Goal: Information Seeking & Learning: Learn about a topic

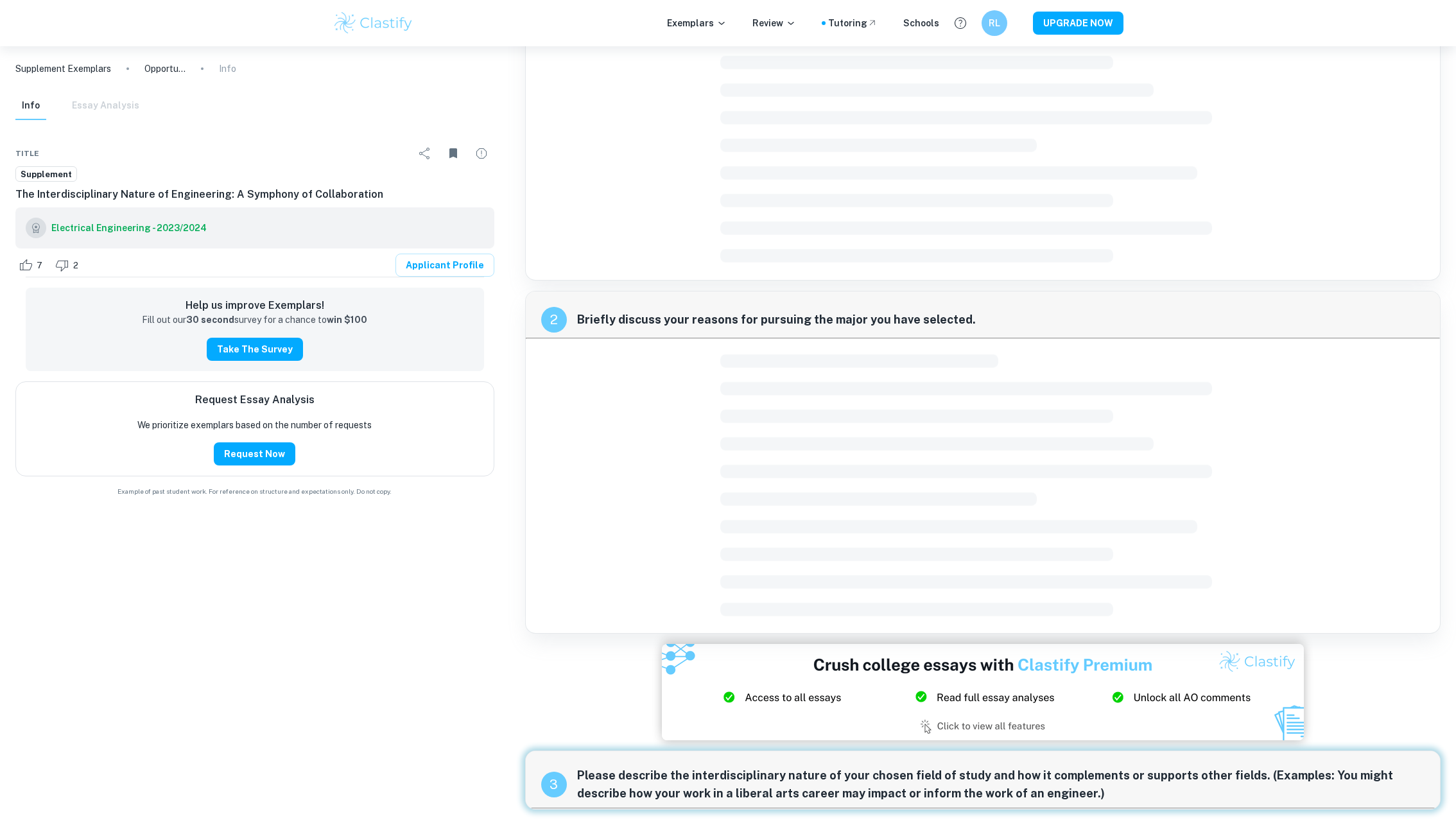
scroll to position [420, 0]
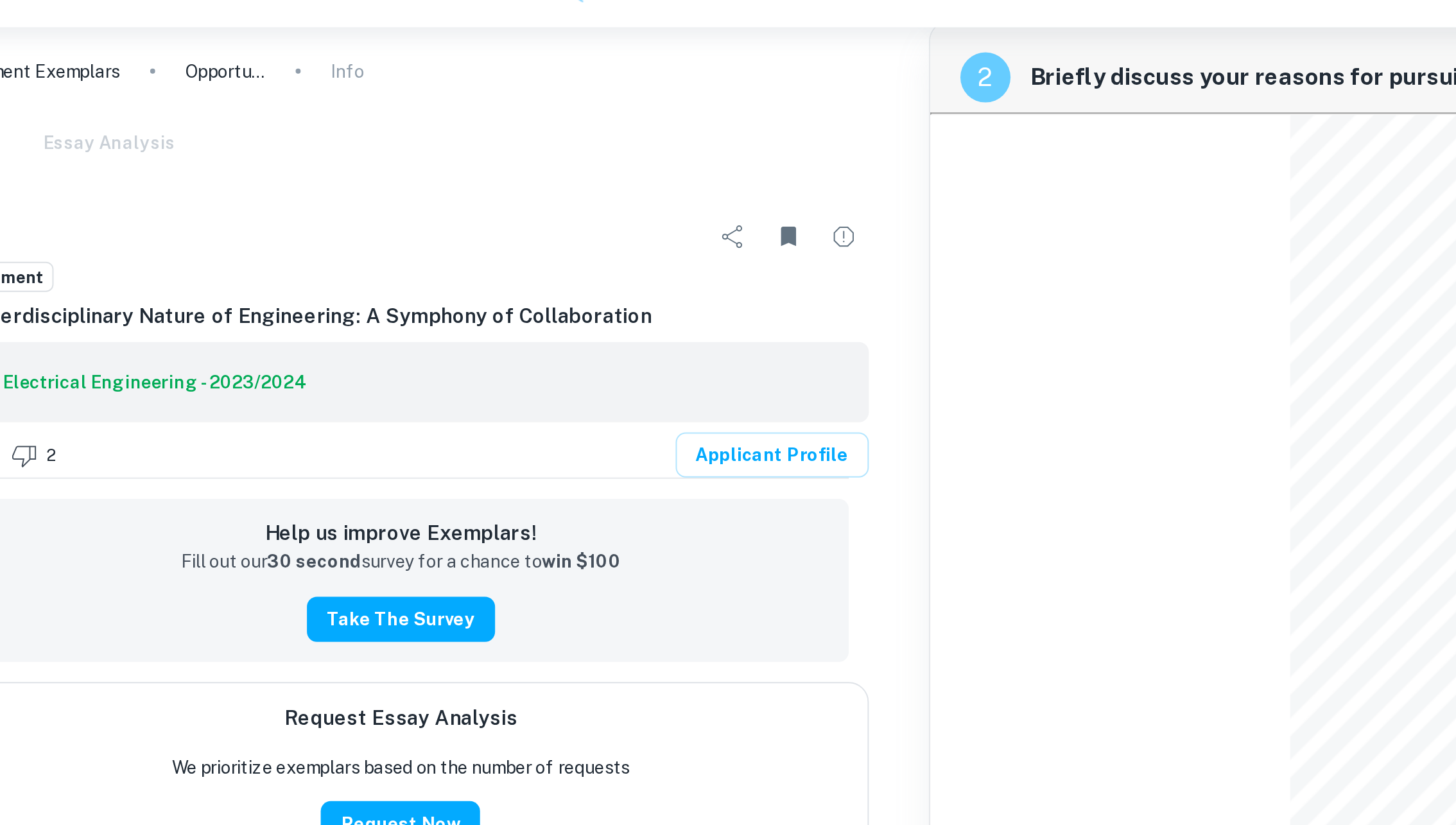
click at [101, 66] on p "Supplement Exemplars" at bounding box center [63, 68] width 95 height 14
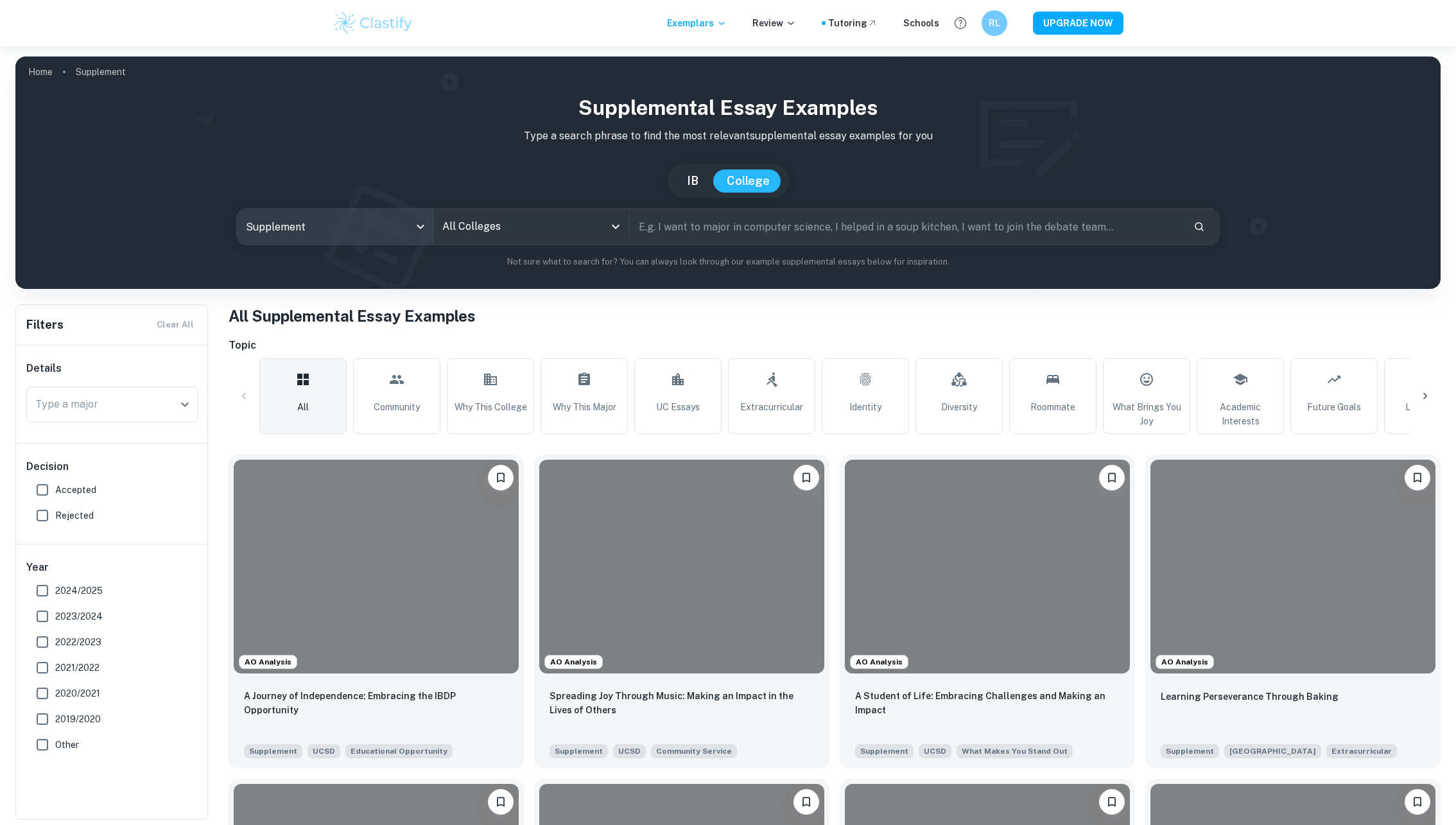
click at [364, 219] on body "We value your privacy We use cookies to enhance your browsing experience, serve…" at bounding box center [728, 458] width 1456 height 825
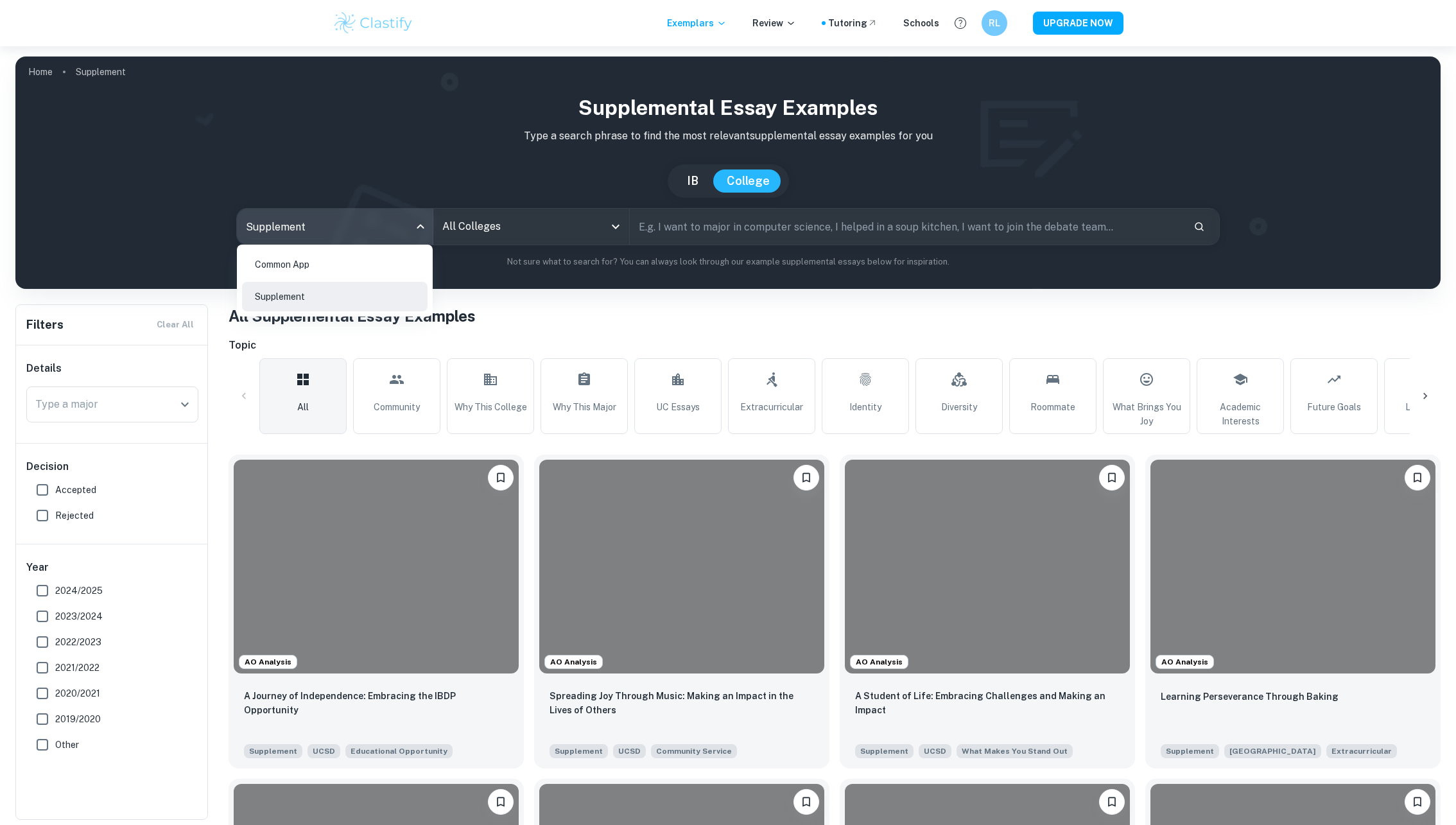
click at [446, 231] on div at bounding box center [728, 412] width 1456 height 825
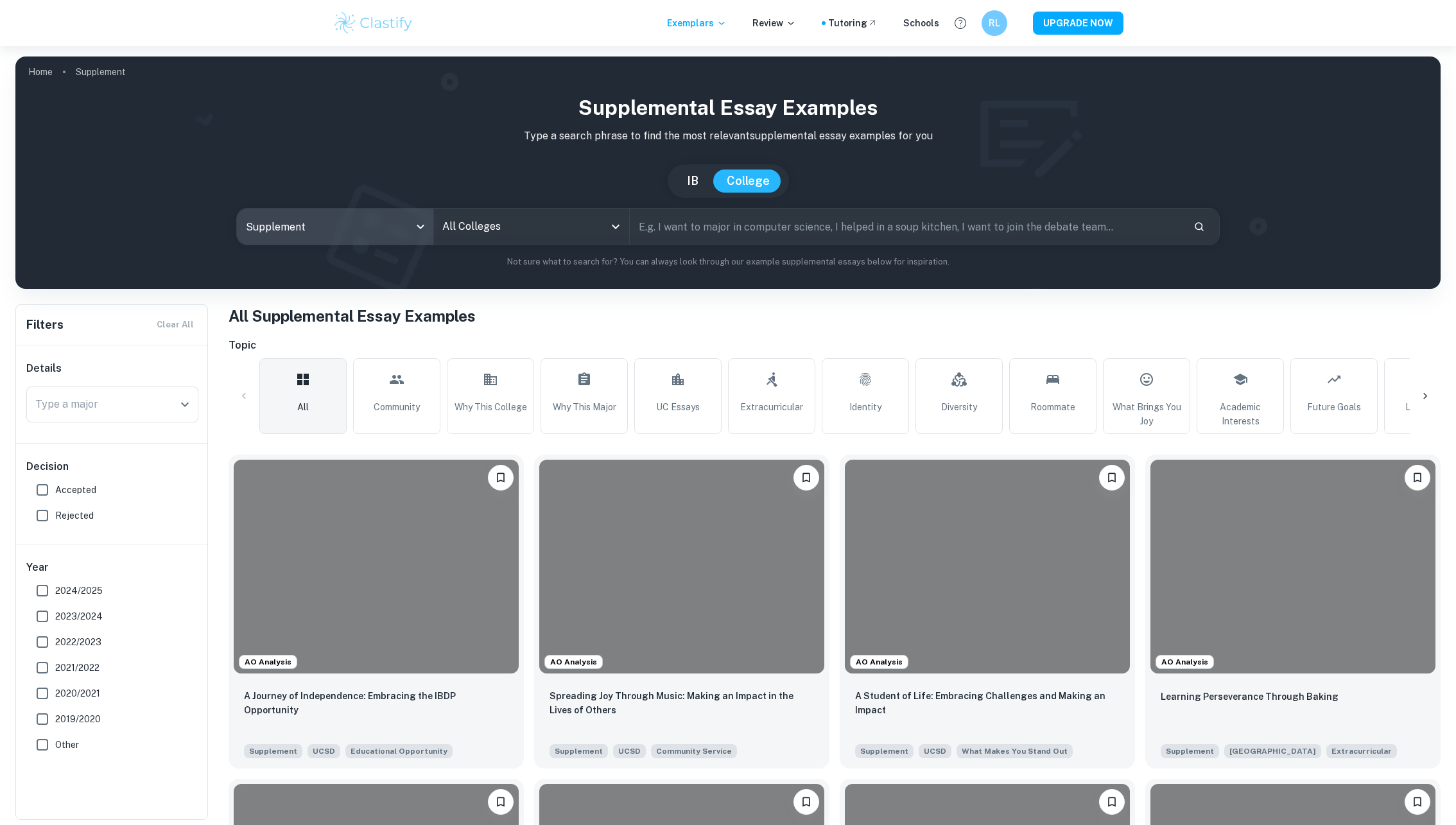
click at [463, 233] on input "All Colleges" at bounding box center [521, 226] width 165 height 24
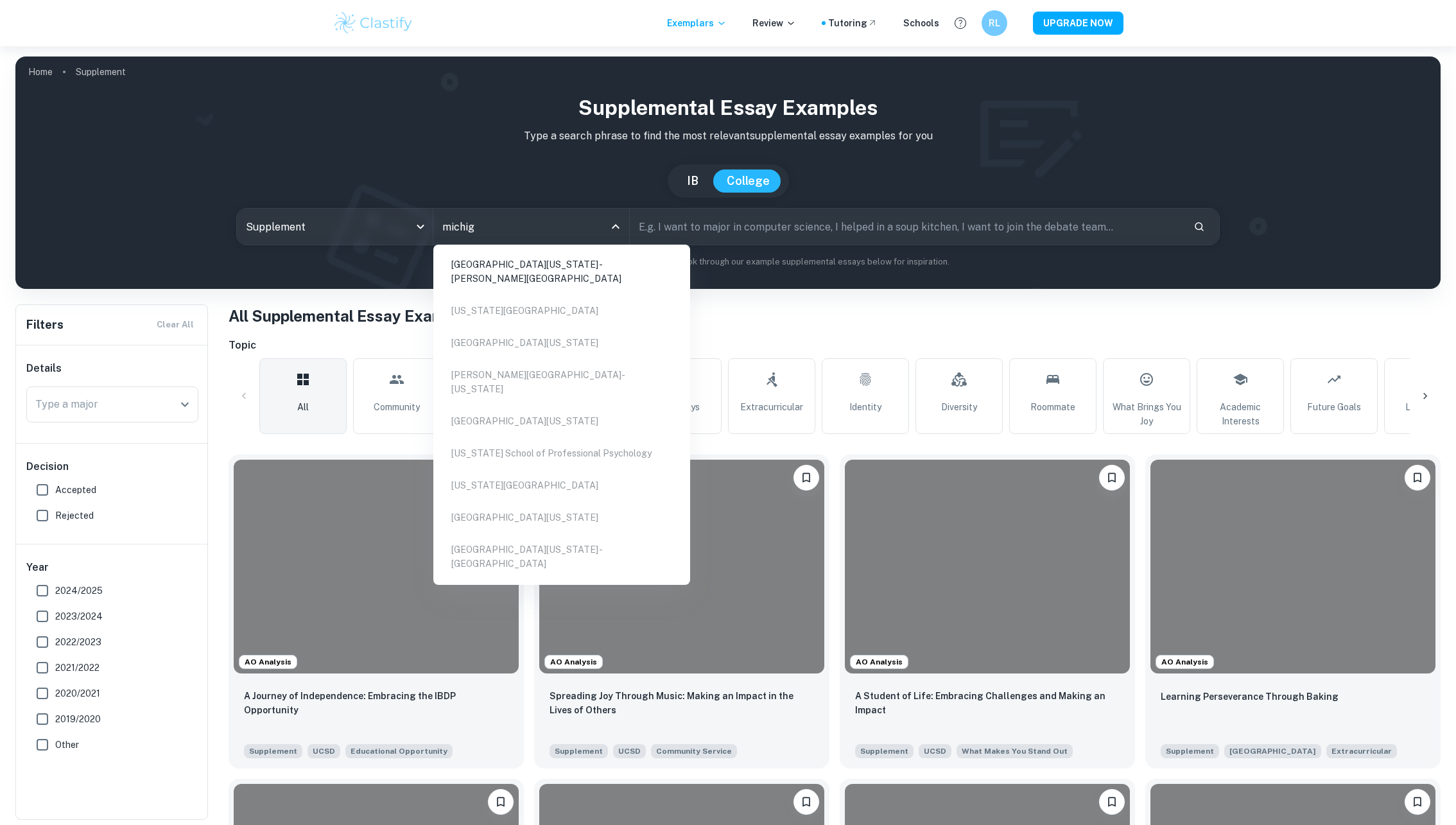
click at [520, 259] on li "[GEOGRAPHIC_DATA][US_STATE] - [PERSON_NAME][GEOGRAPHIC_DATA]" at bounding box center [562, 271] width 247 height 43
type input "michig"
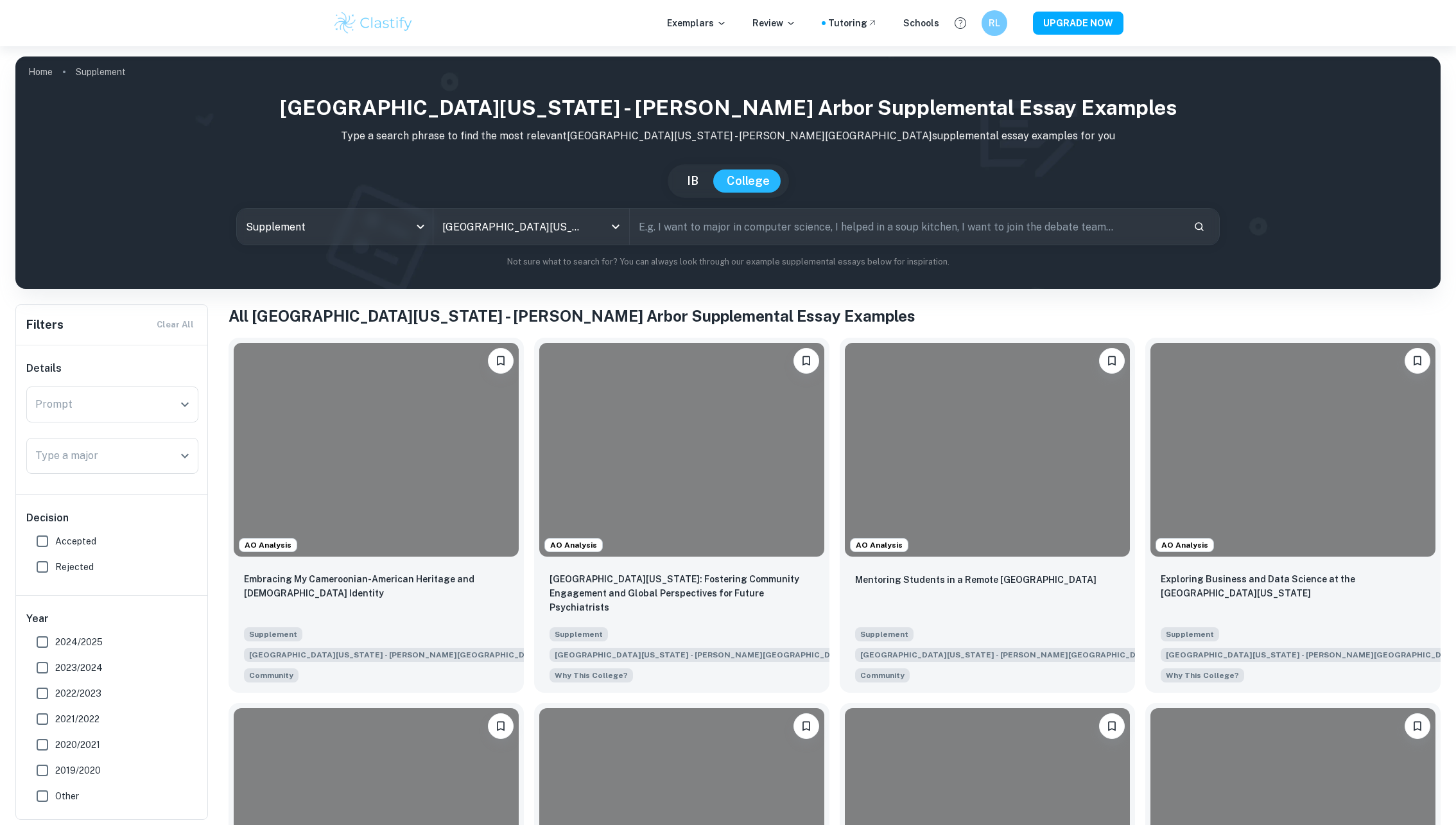
click at [696, 223] on input "text" at bounding box center [906, 226] width 553 height 36
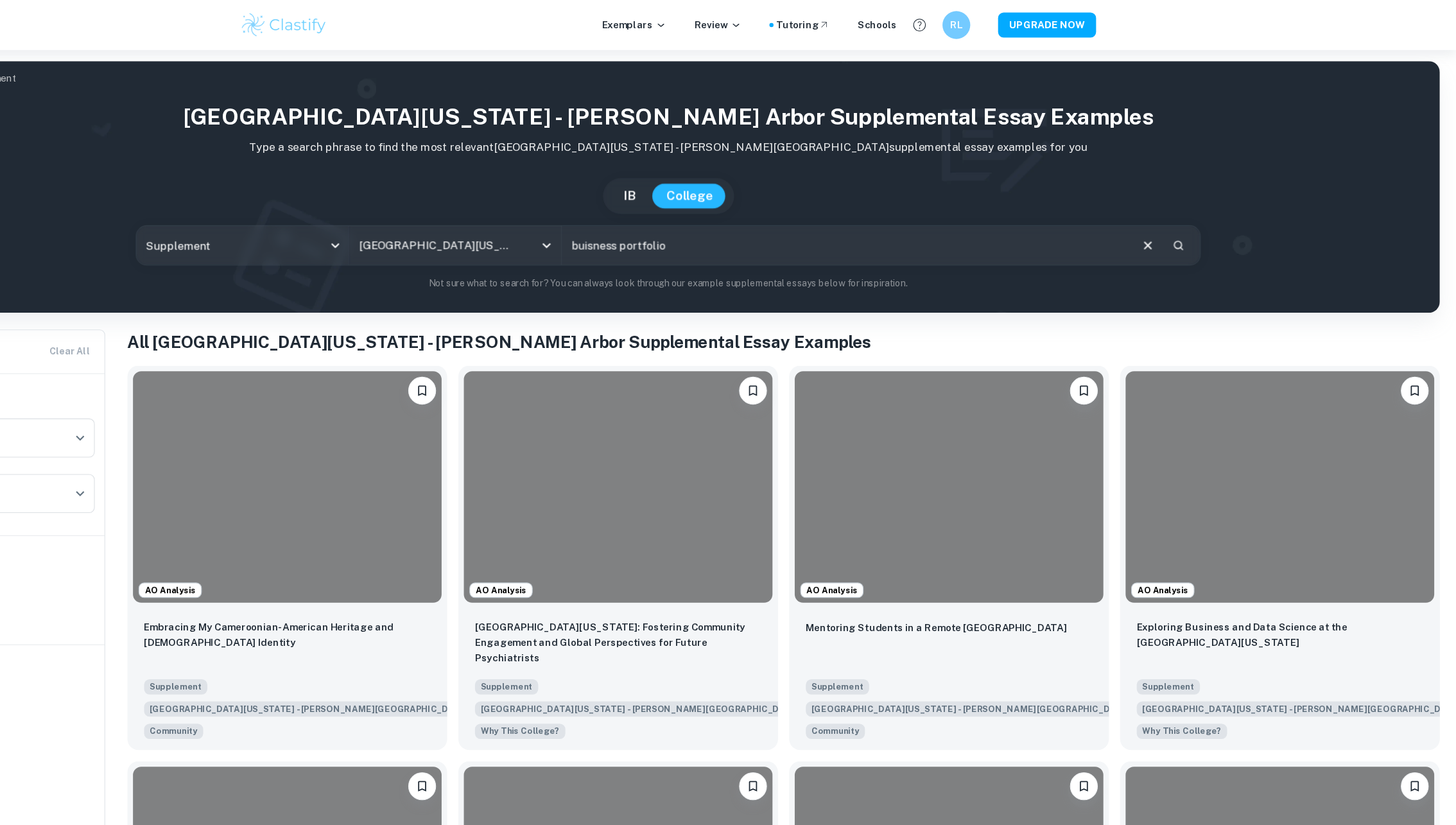
type input "buisness portfolio"
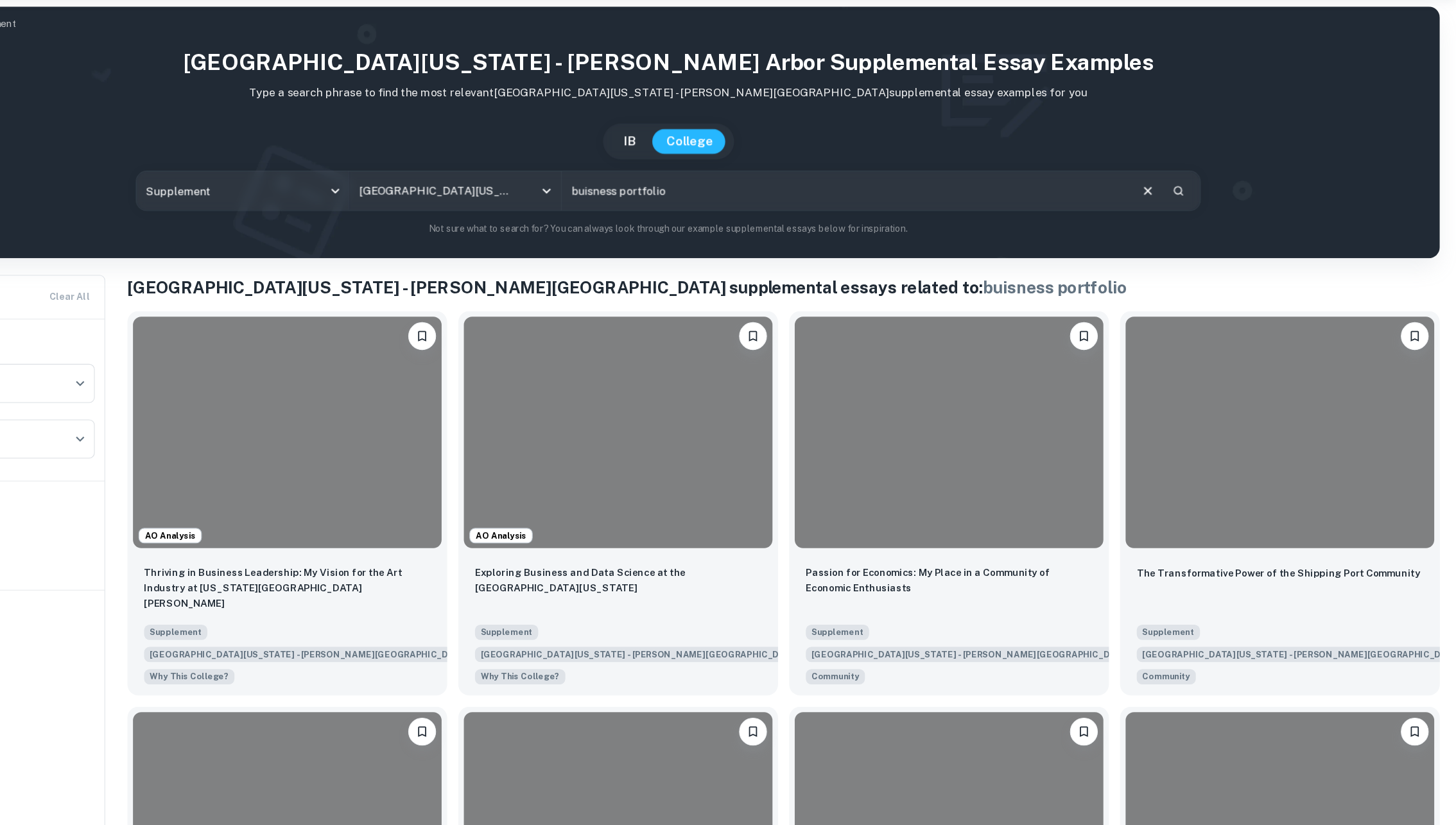
scroll to position [29, 0]
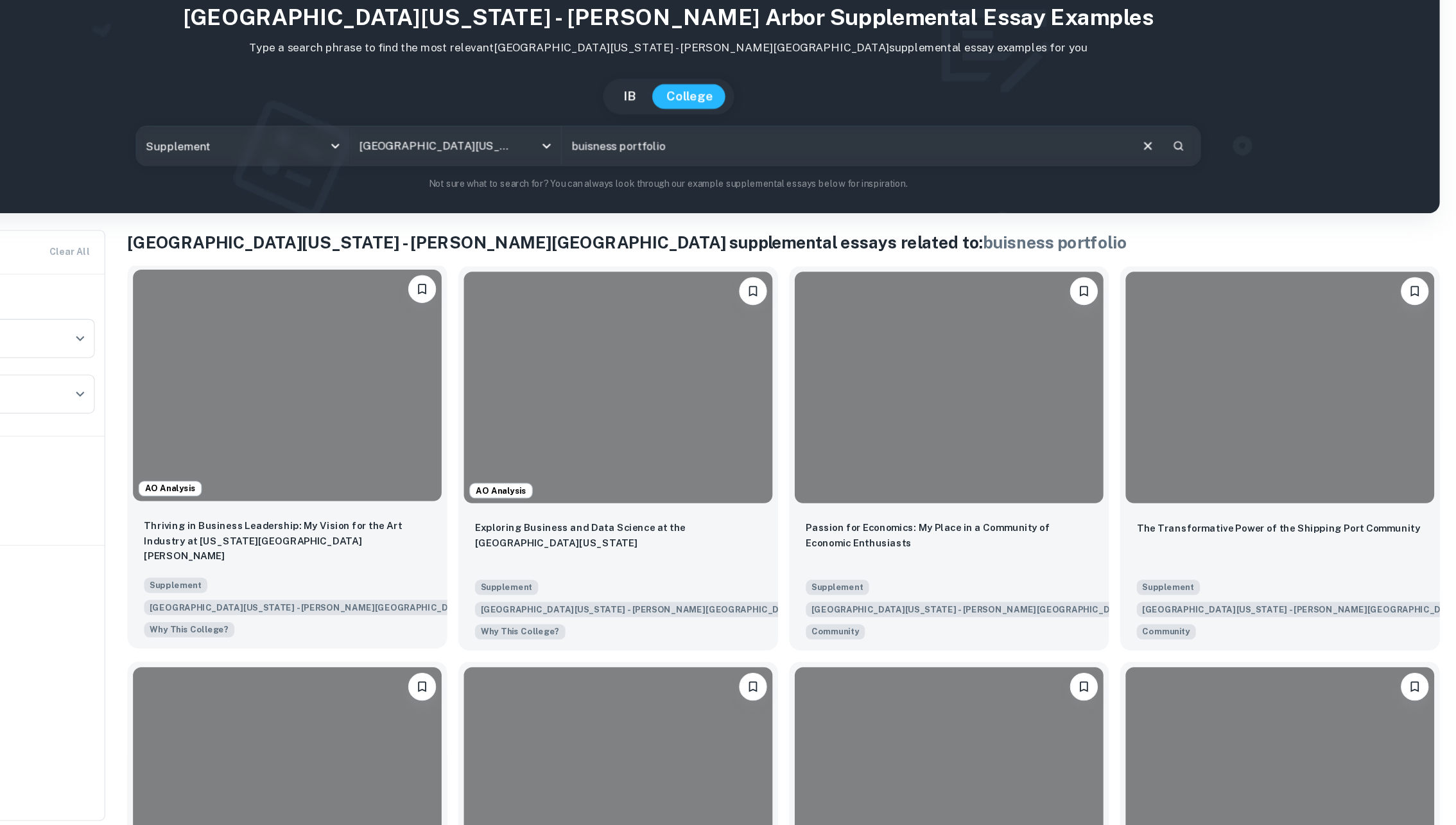
click at [438, 458] on div at bounding box center [376, 418] width 285 height 214
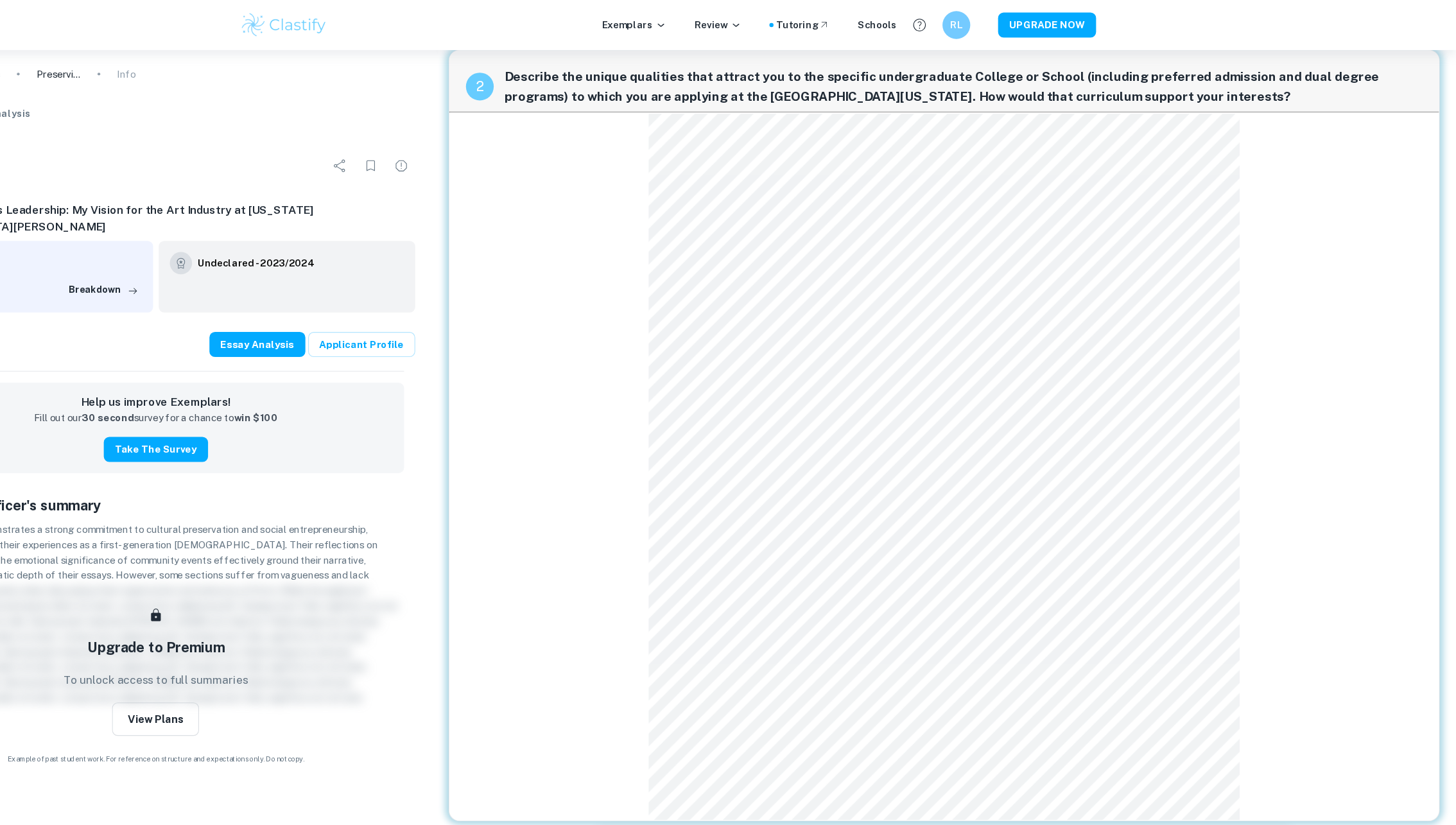
scroll to position [259, 0]
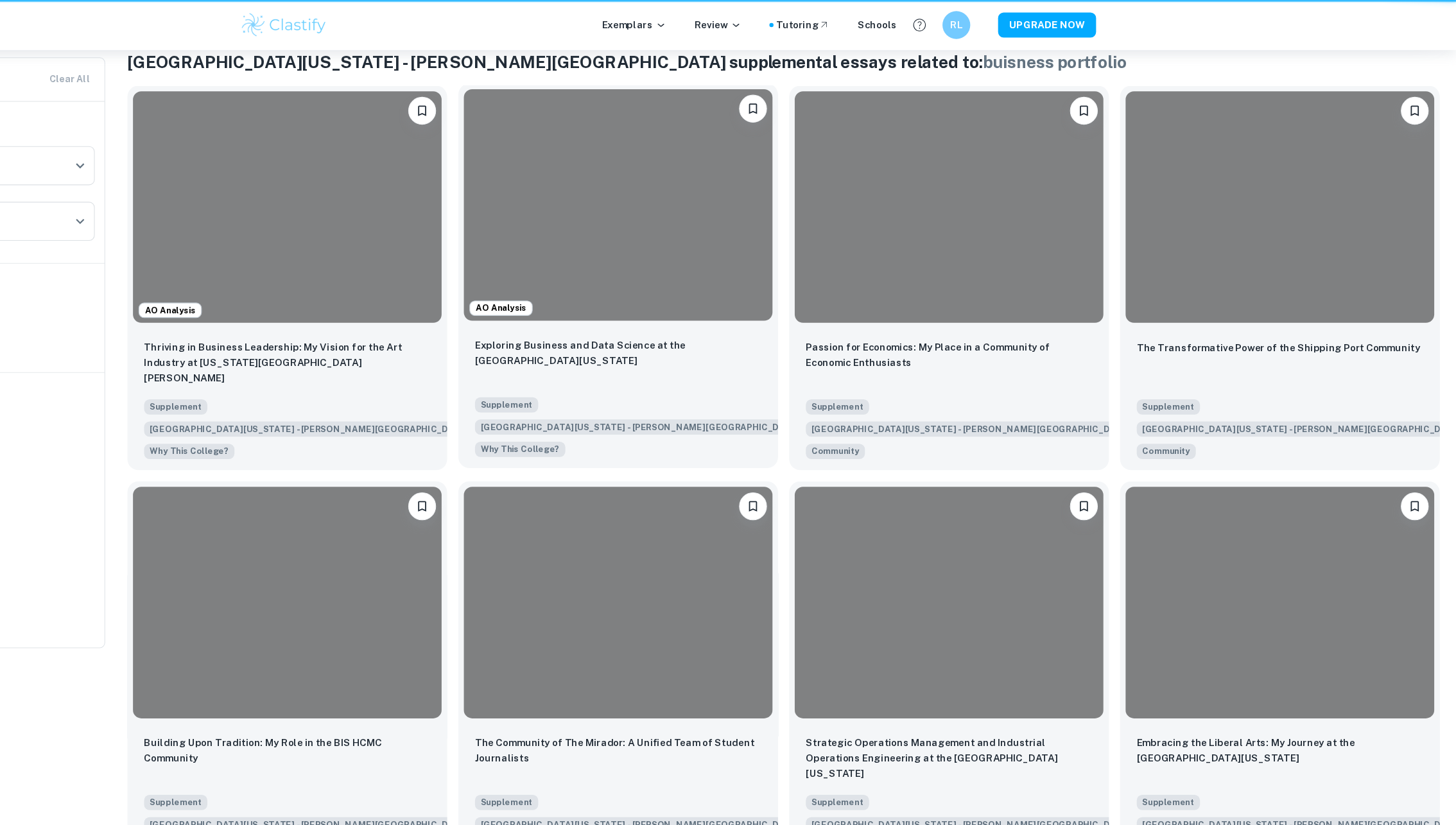
scroll to position [29, 0]
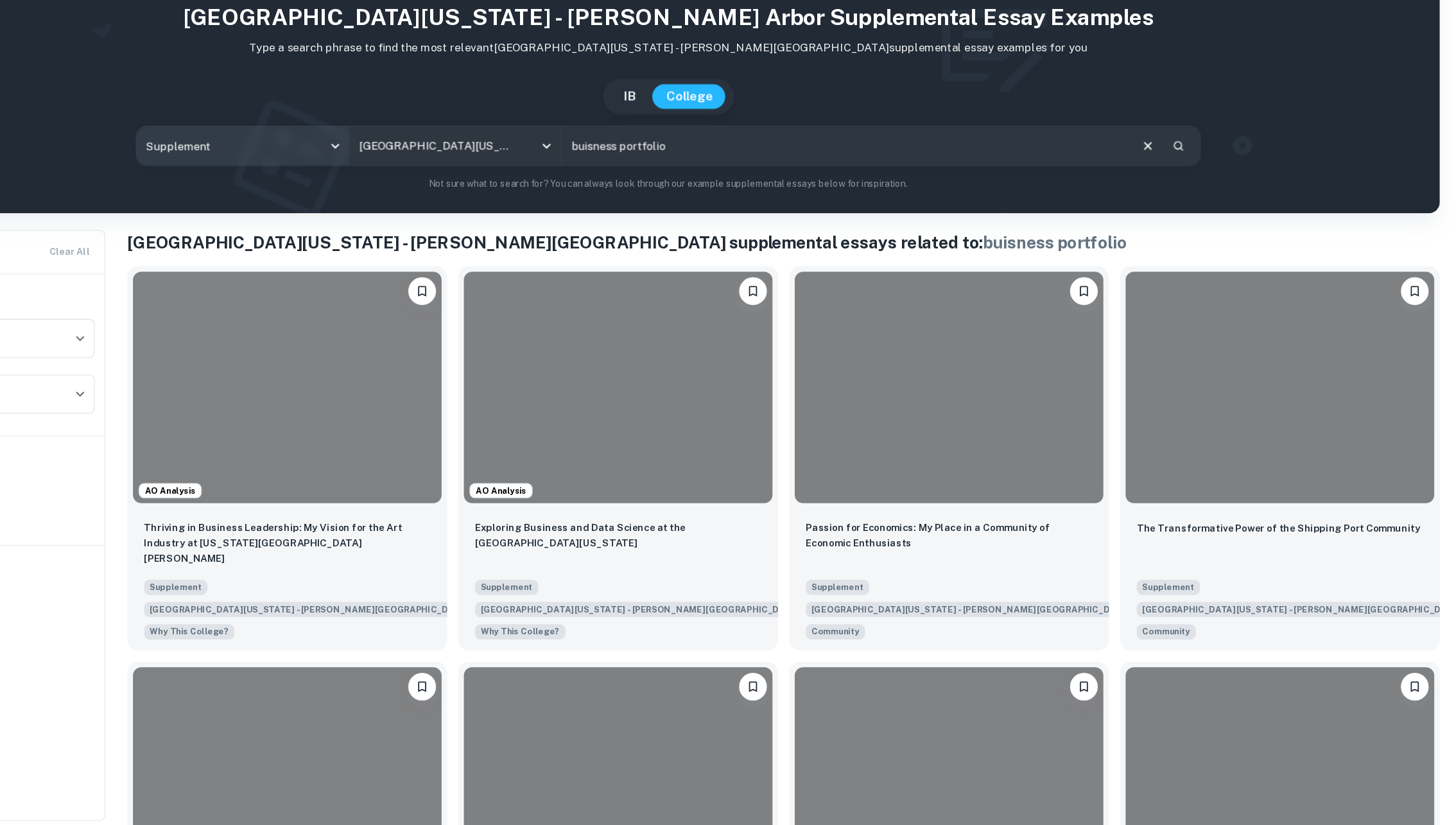
click at [394, 127] on body "We value your privacy We use cookies to enhance your browsing experience, serve…" at bounding box center [728, 429] width 1456 height 825
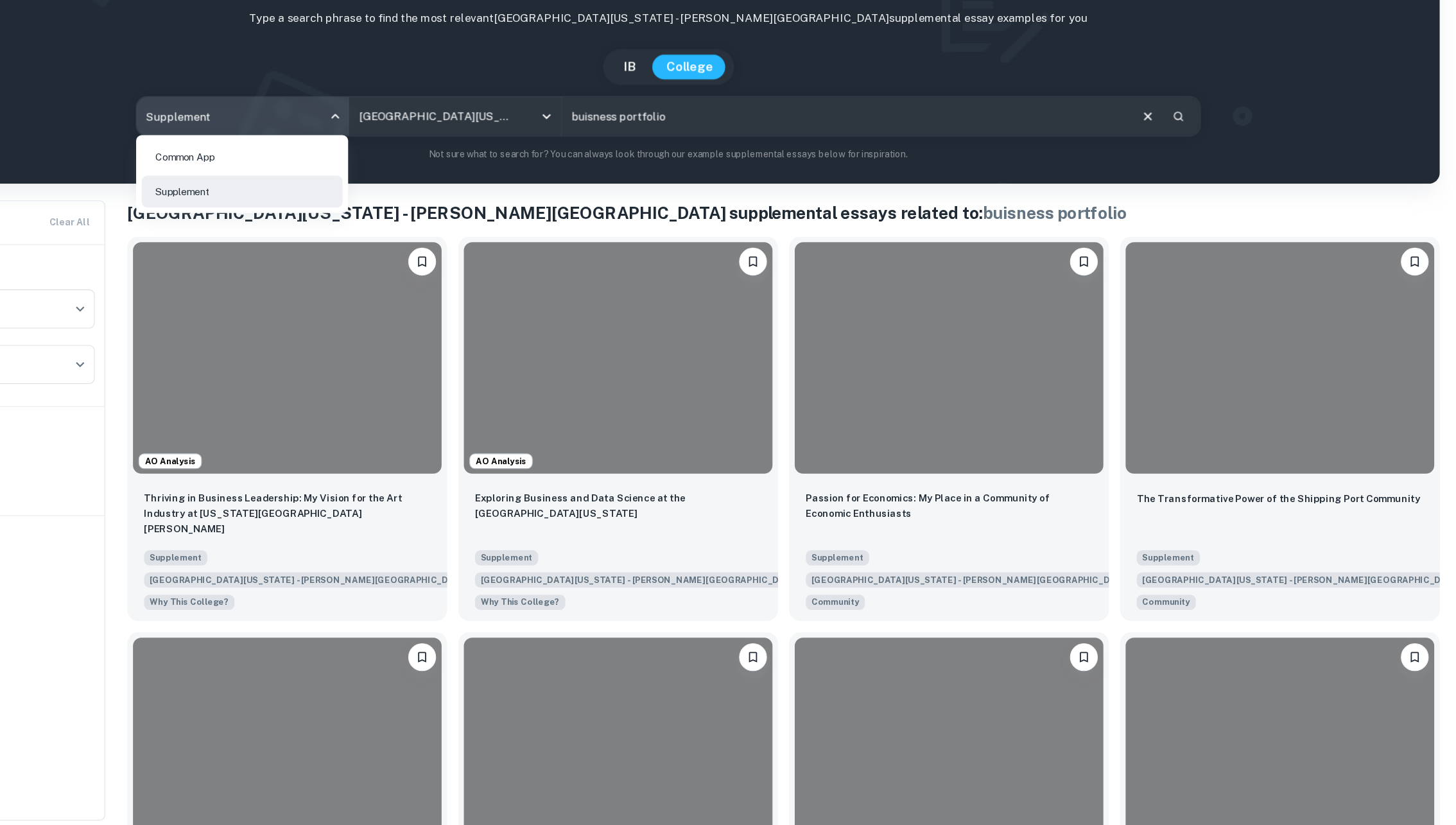
scroll to position [67, 0]
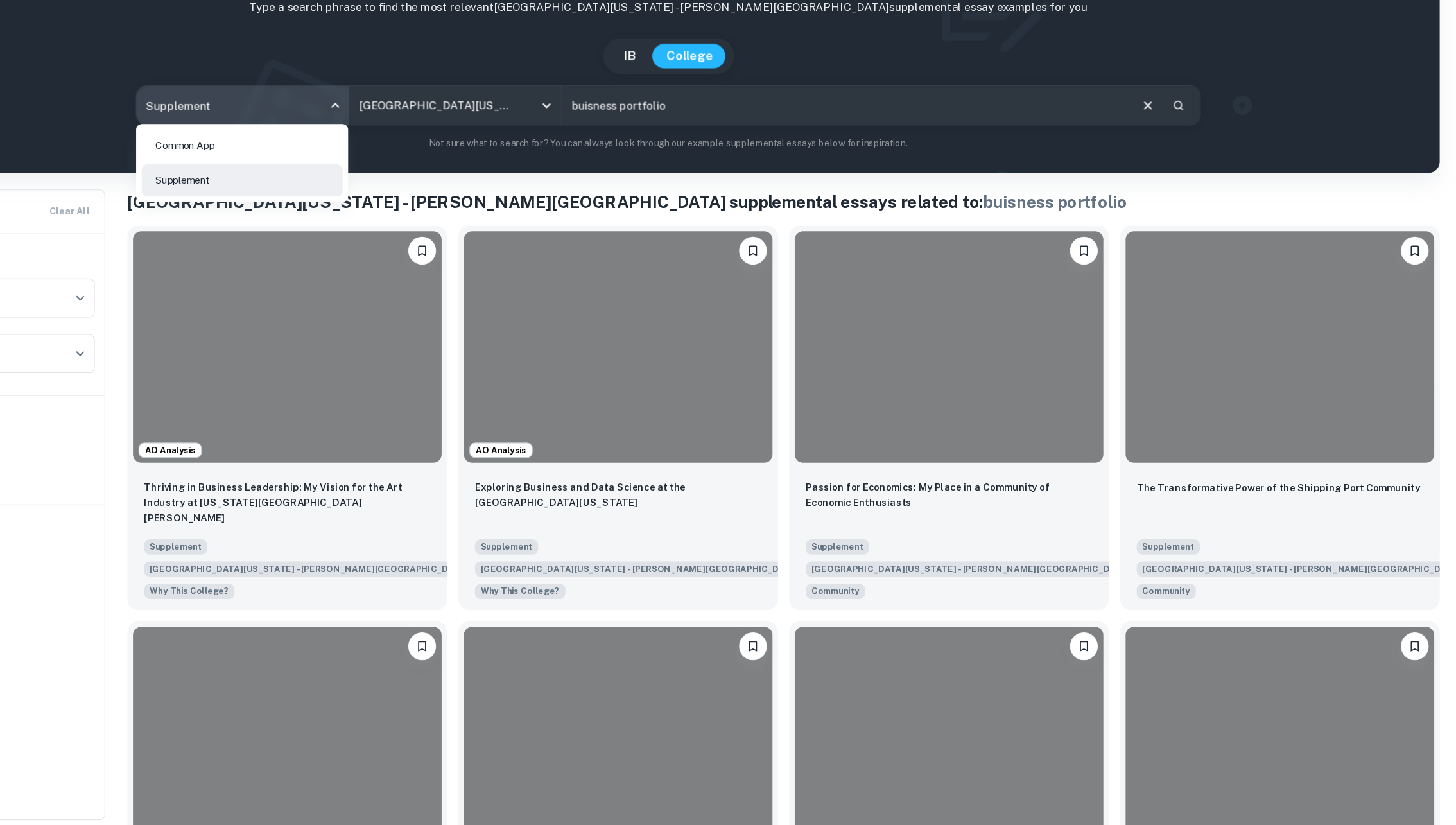
click at [905, 487] on div at bounding box center [728, 412] width 1456 height 825
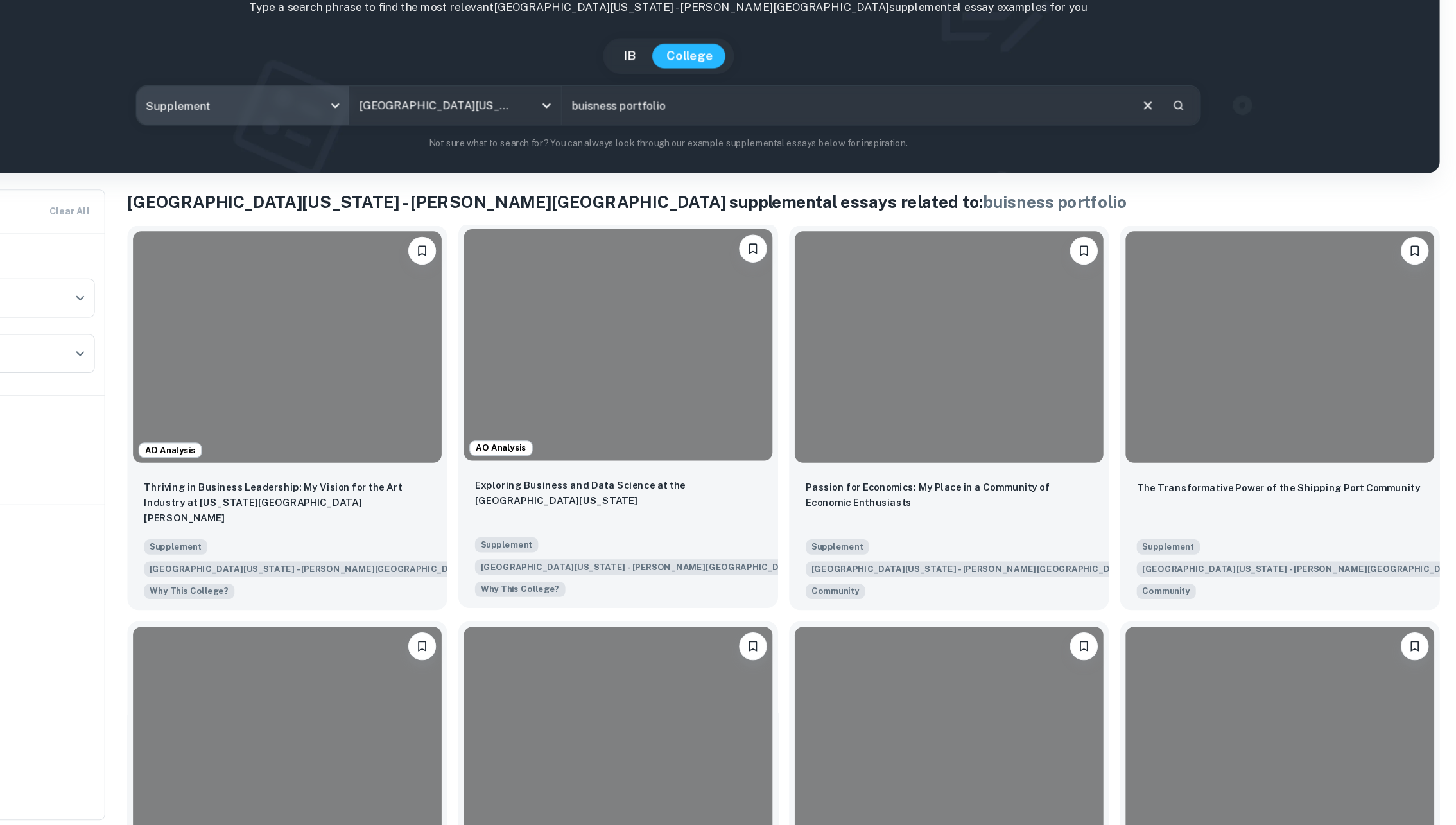
click at [731, 491] on div "AO Analysis" at bounding box center [681, 381] width 295 height 224
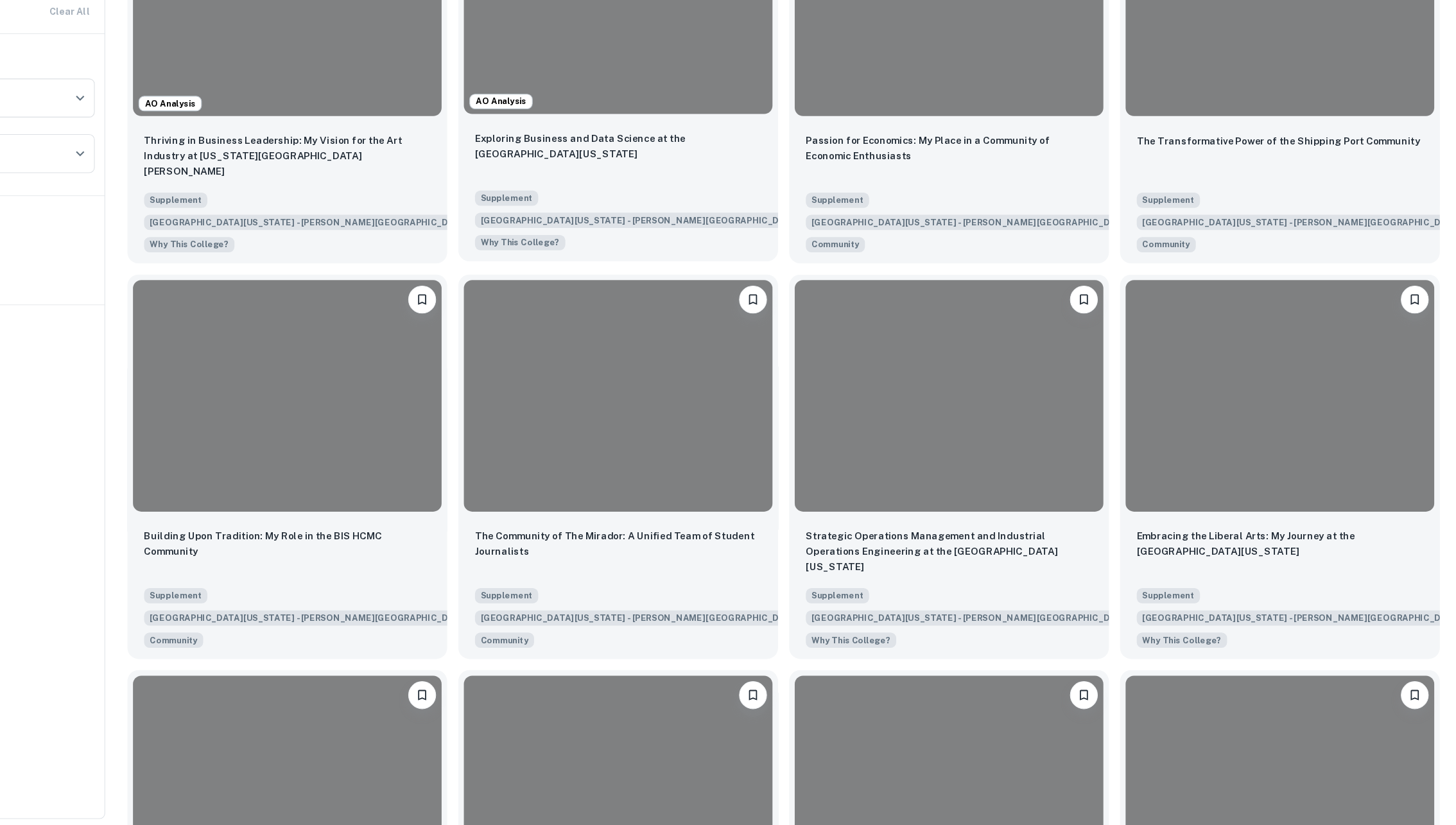
scroll to position [502, 0]
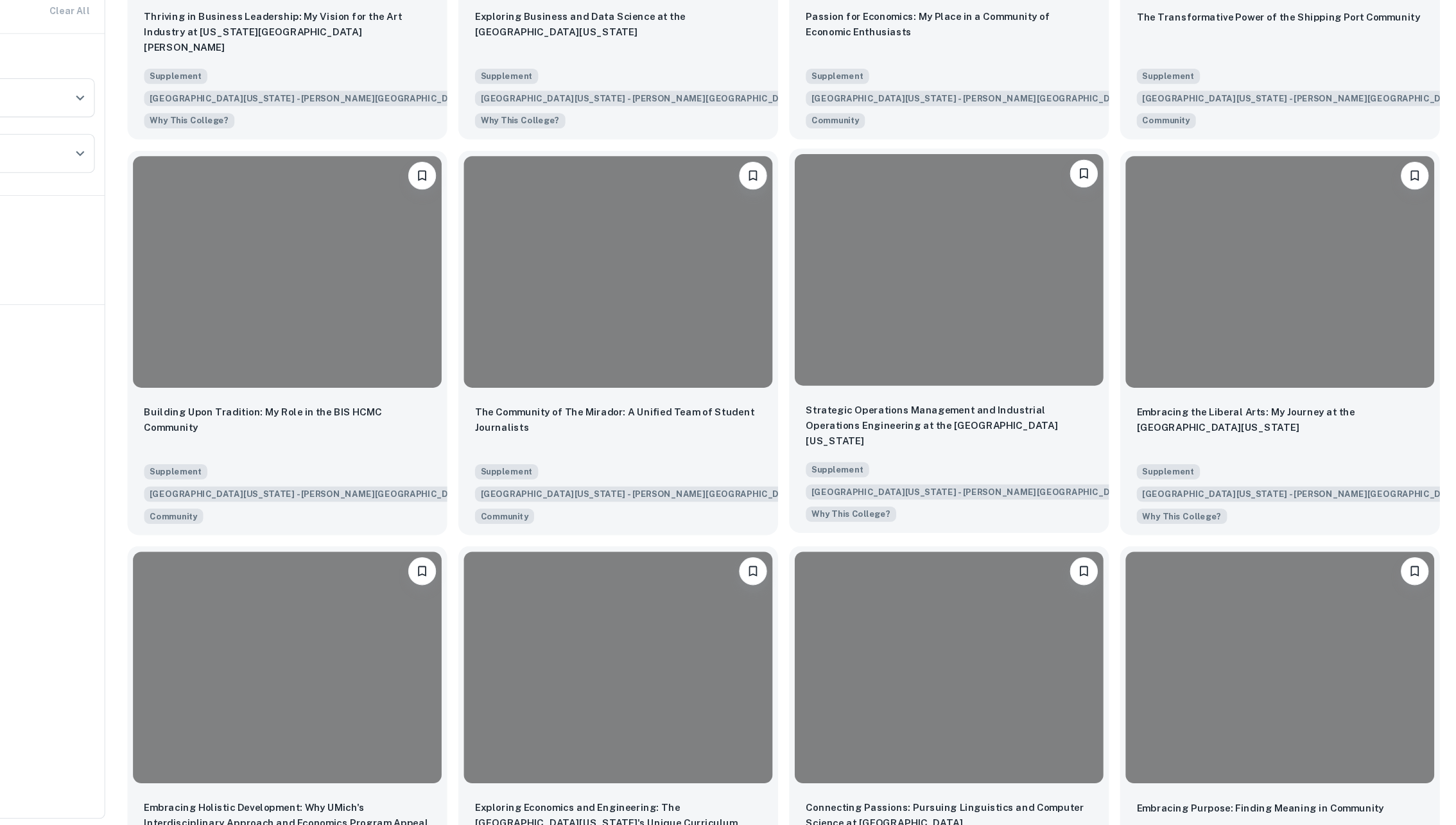
click at [1040, 367] on div at bounding box center [987, 311] width 285 height 214
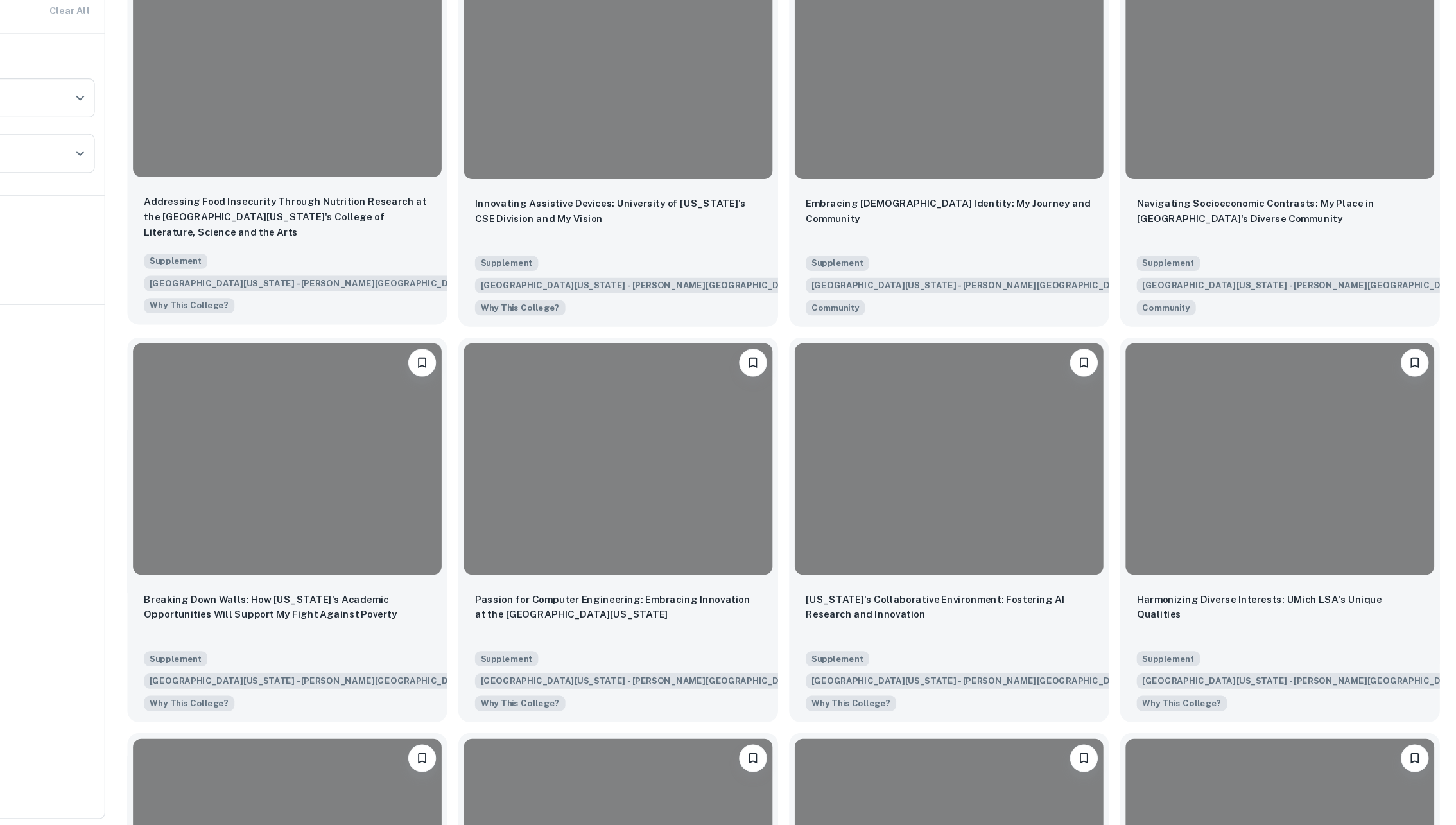
scroll to position [1432, 0]
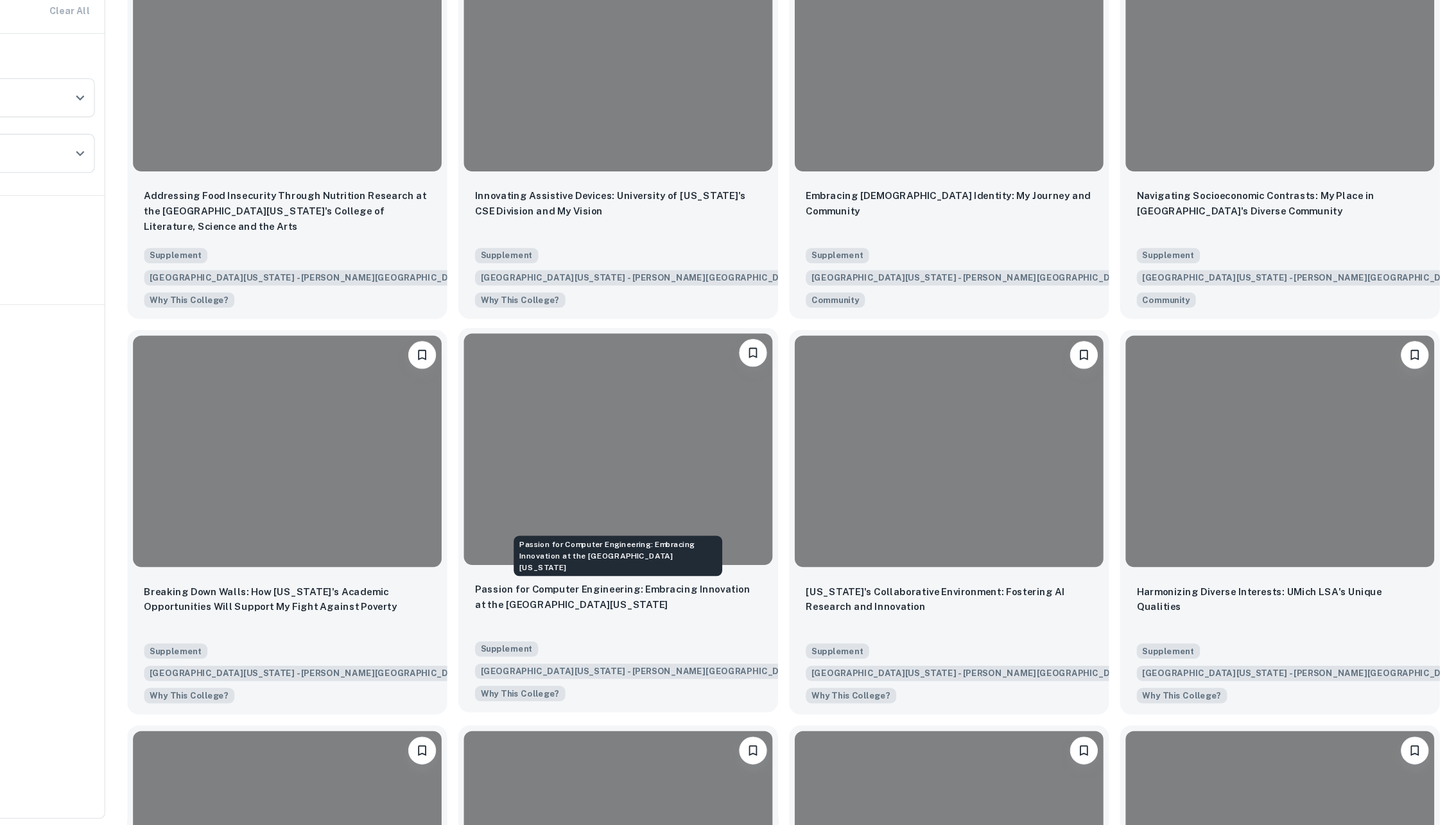
click at [616, 599] on p "Passion for Computer Engineering: Embracing Innovation at the [GEOGRAPHIC_DATA]…" at bounding box center [681, 613] width 264 height 28
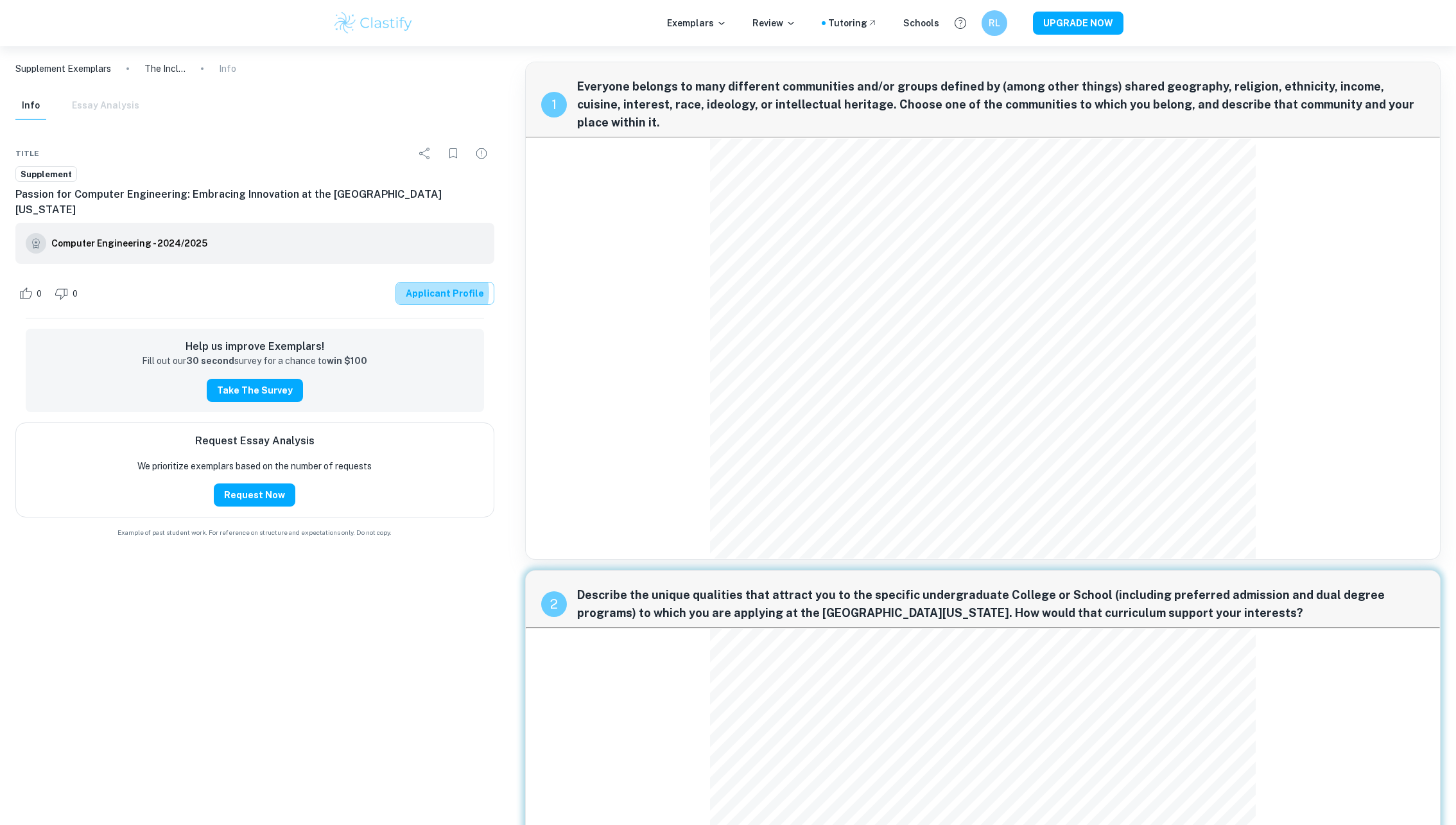
click at [446, 282] on link "Applicant Profile" at bounding box center [444, 293] width 99 height 23
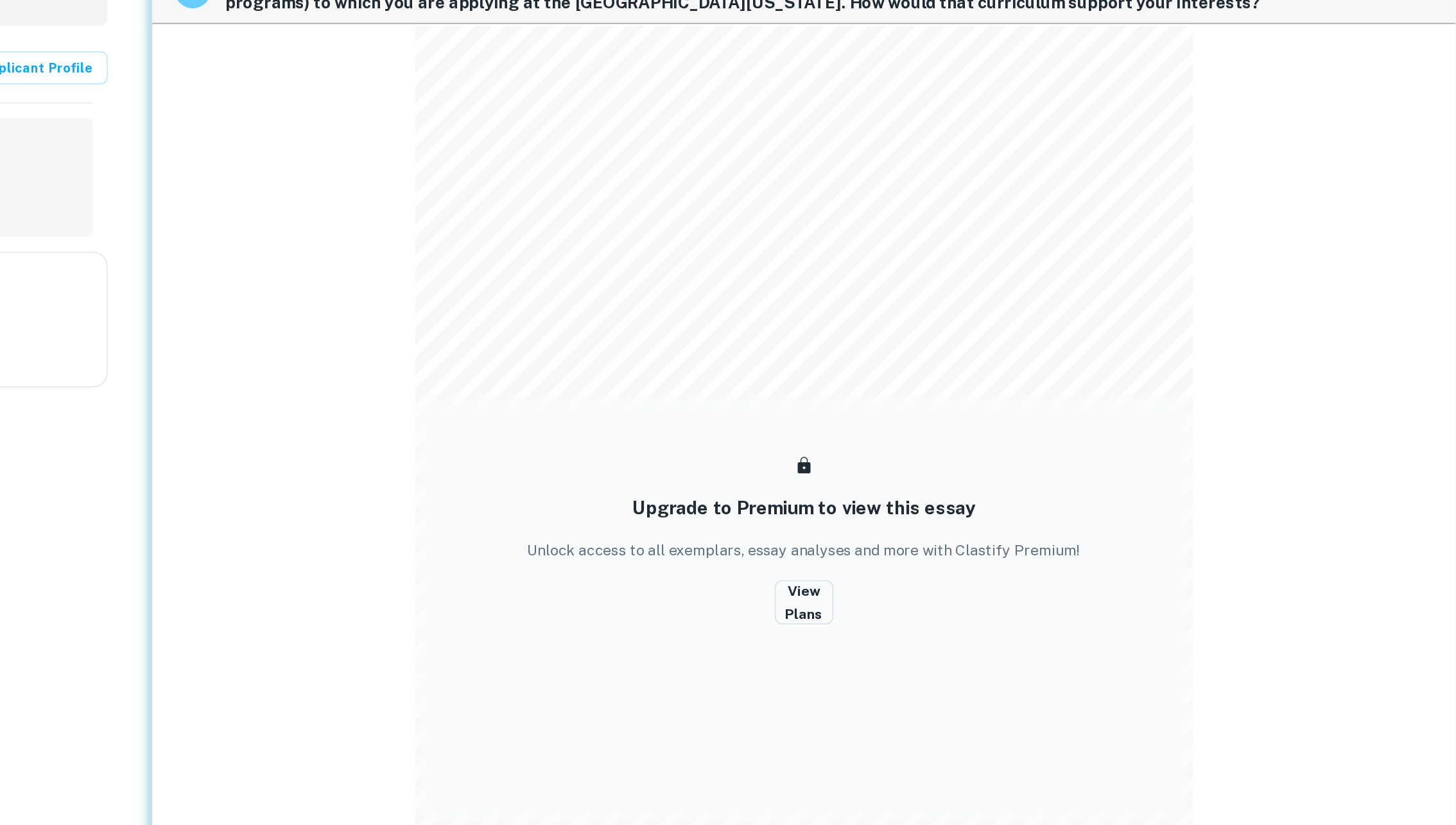
scroll to position [367, 0]
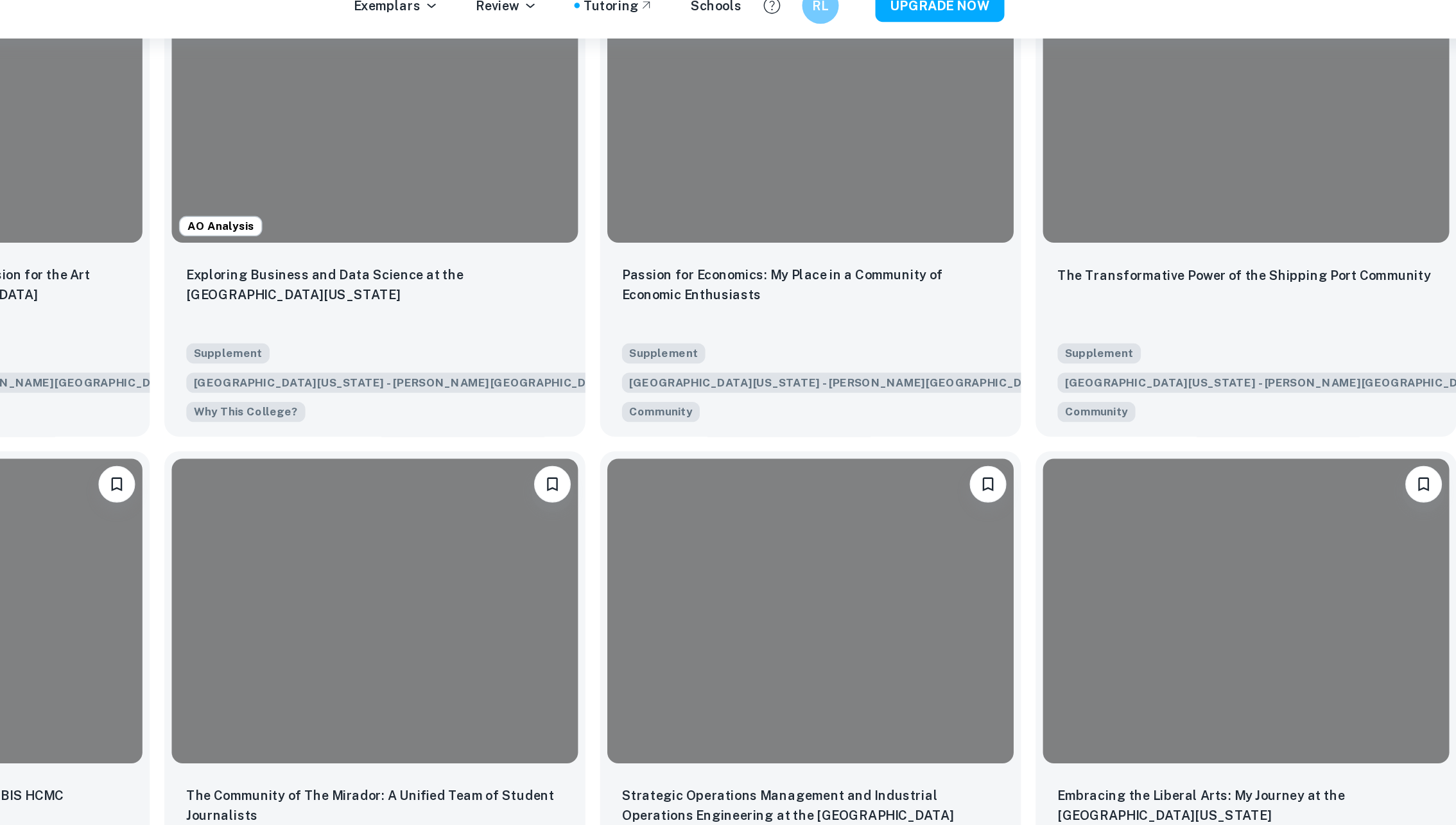
scroll to position [1432, 0]
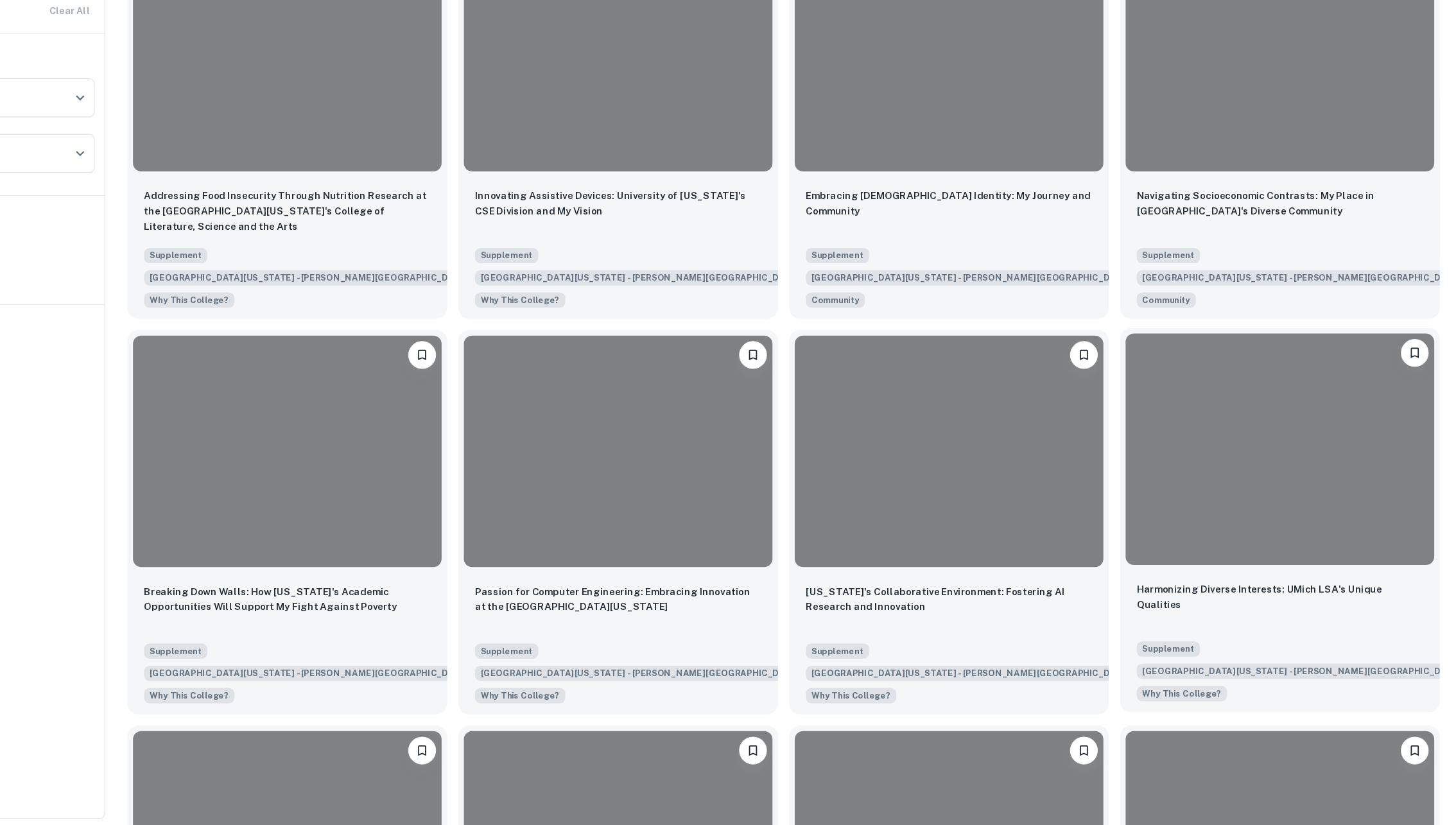
click at [1246, 453] on div at bounding box center [1292, 477] width 285 height 214
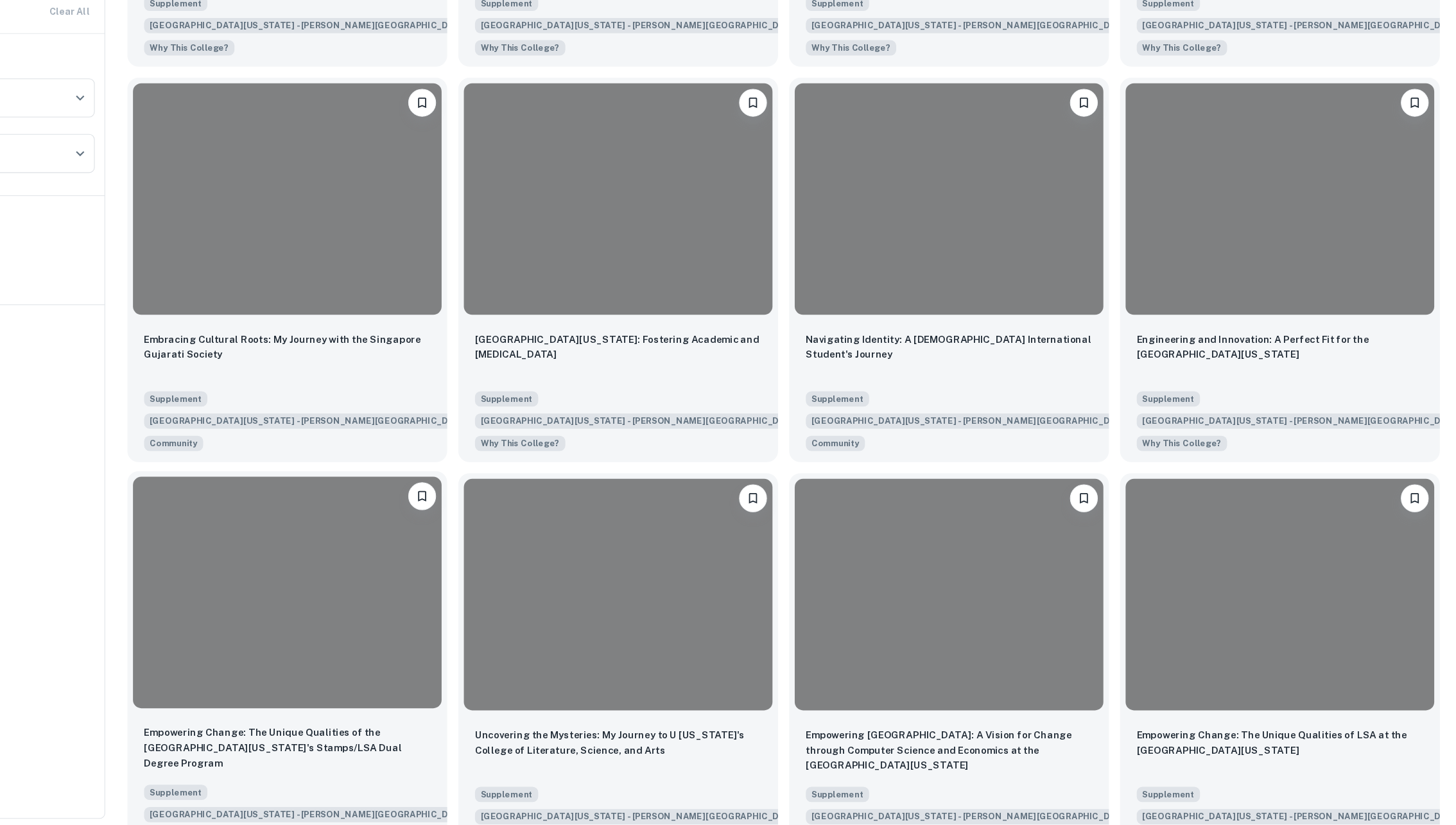
scroll to position [2050, 0]
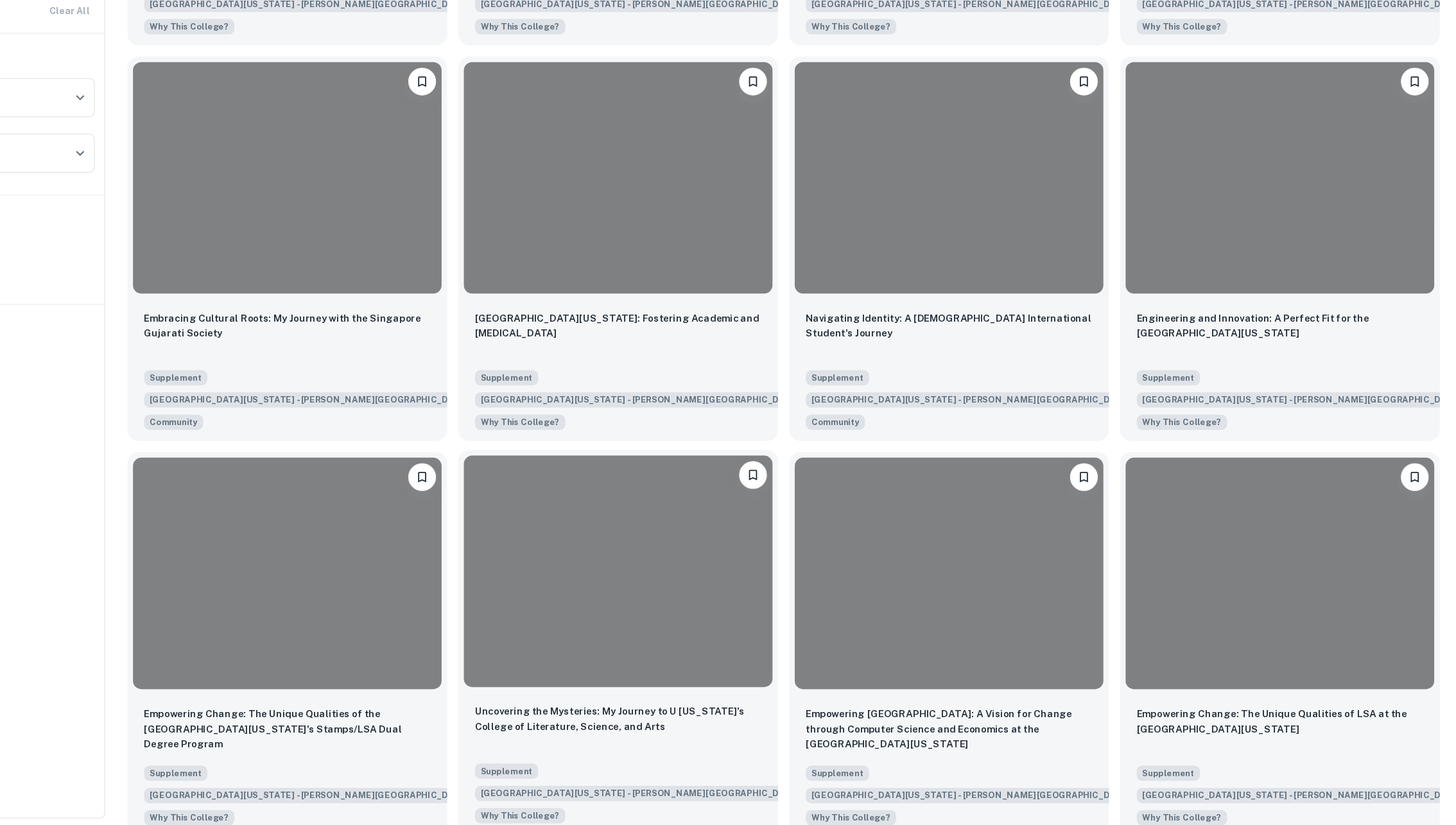
click at [660, 537] on div at bounding box center [681, 590] width 285 height 214
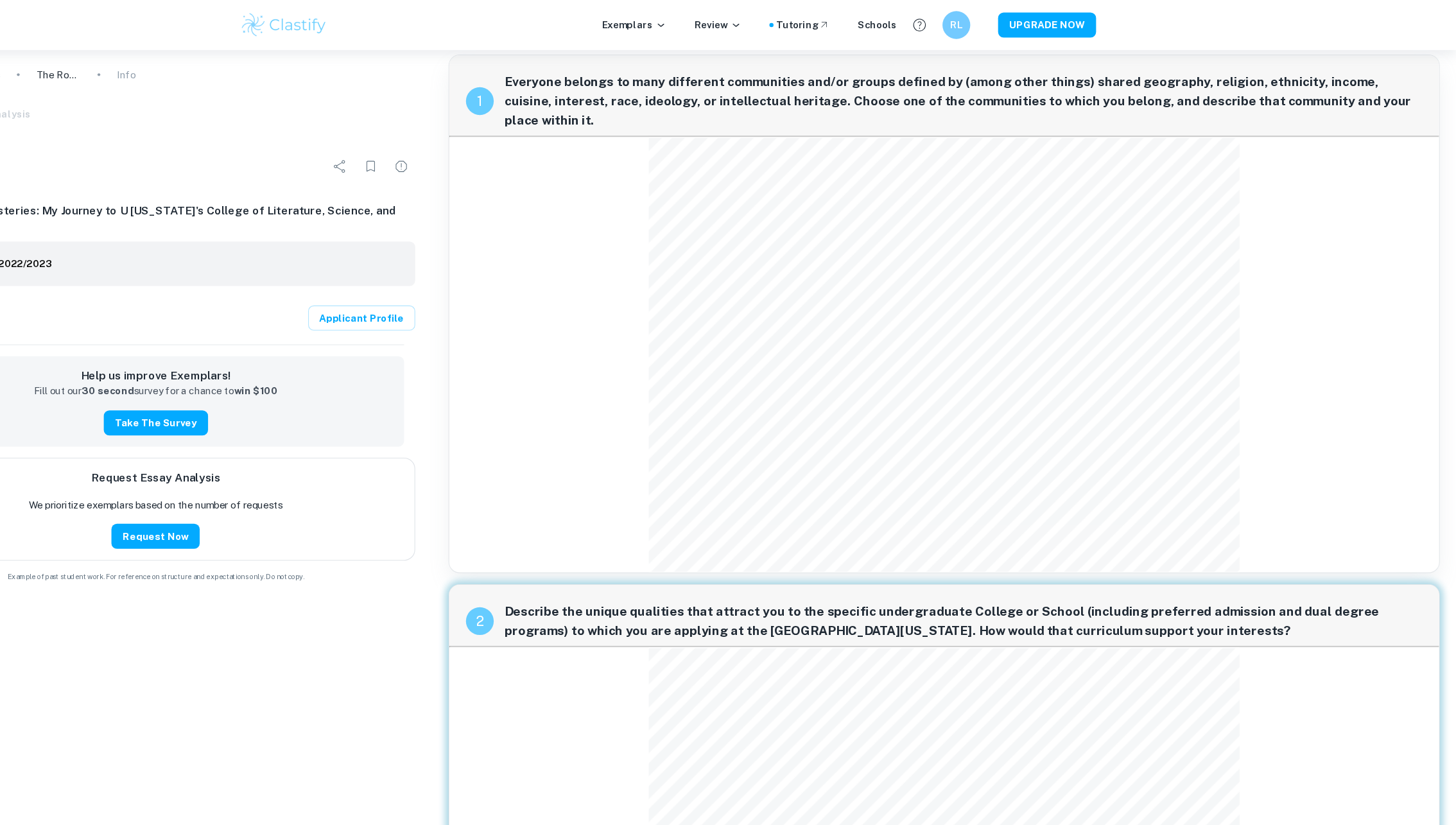
scroll to position [10, 0]
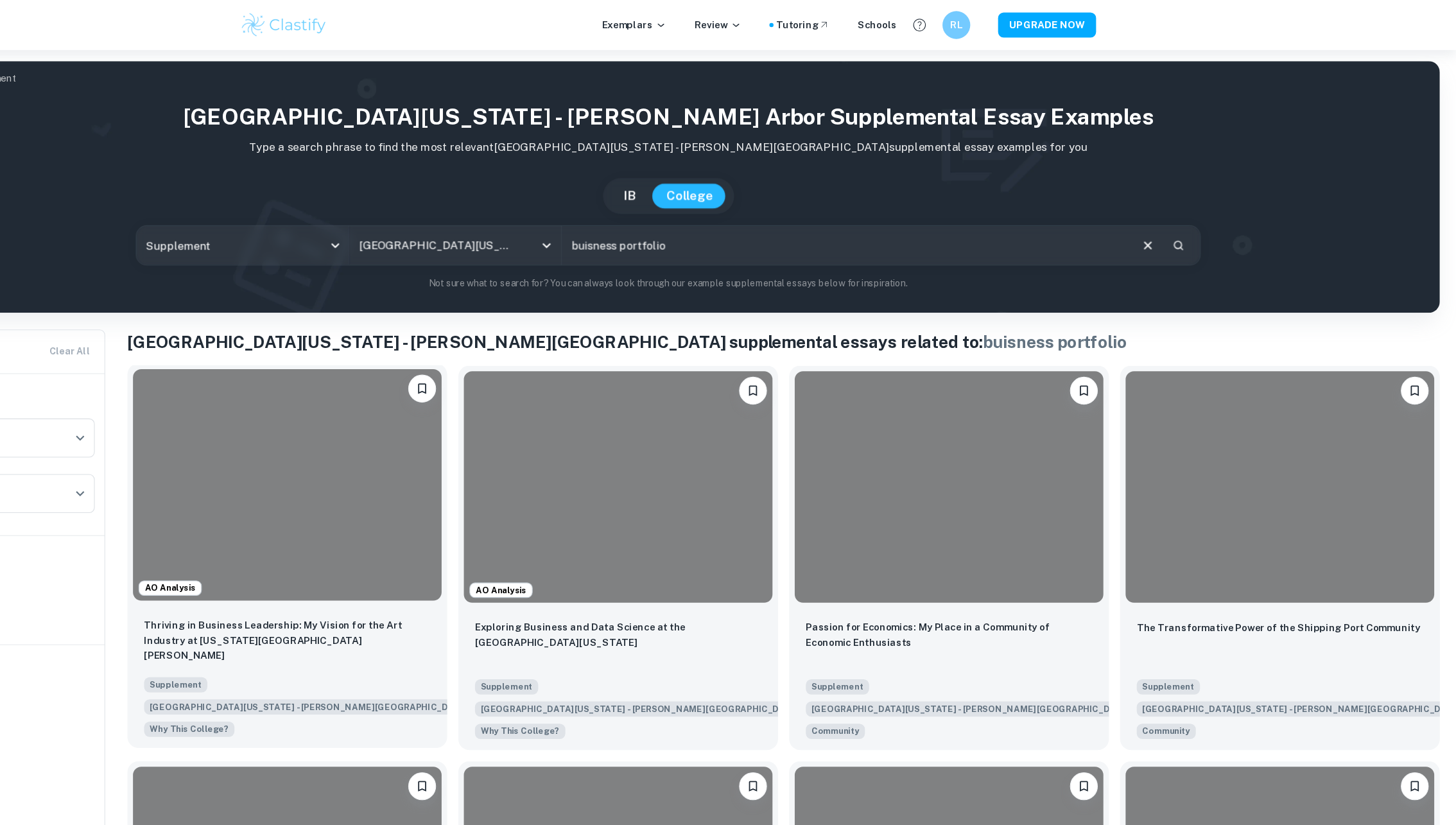
click at [374, 432] on div at bounding box center [376, 447] width 285 height 214
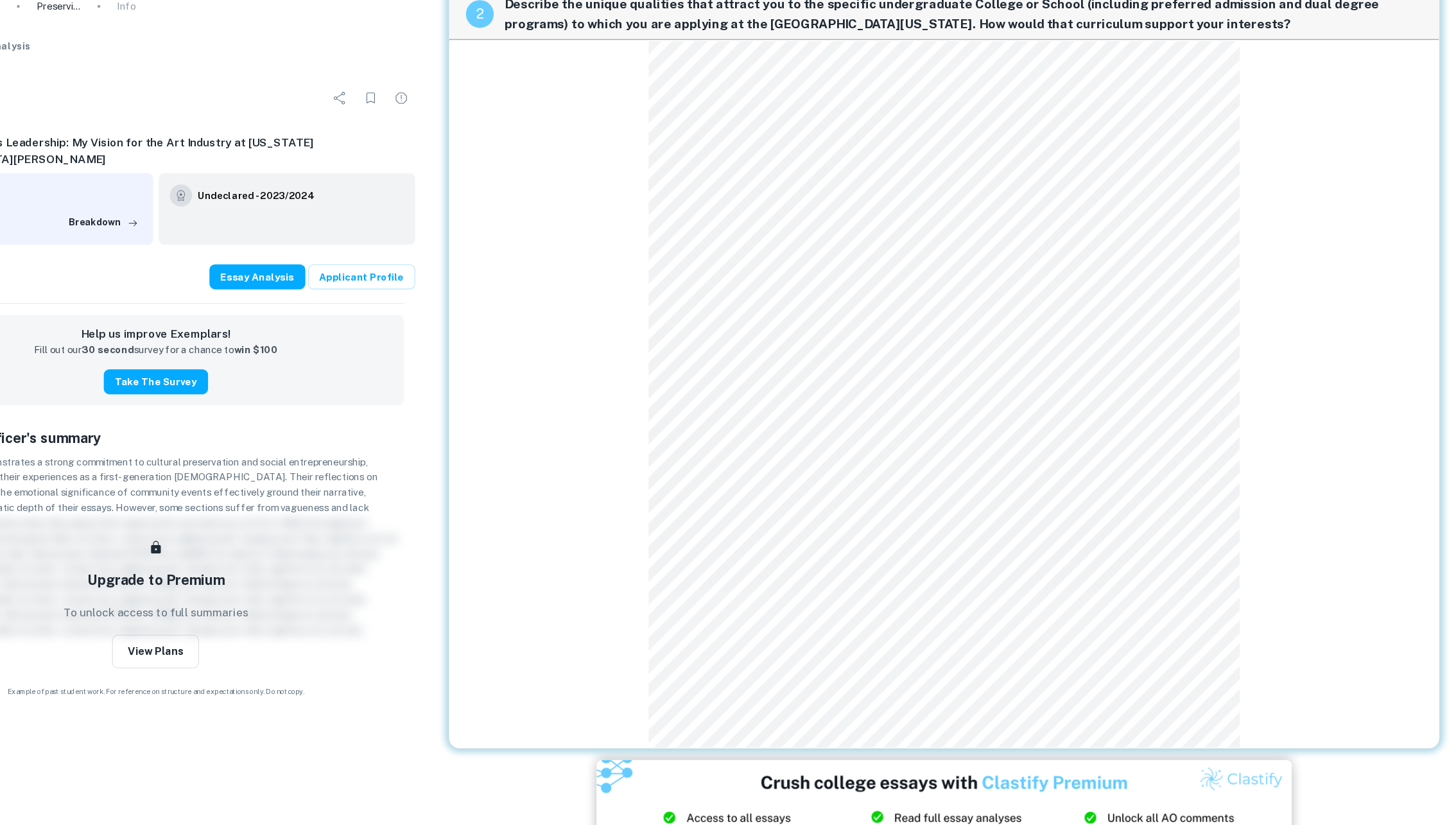
scroll to position [521, 0]
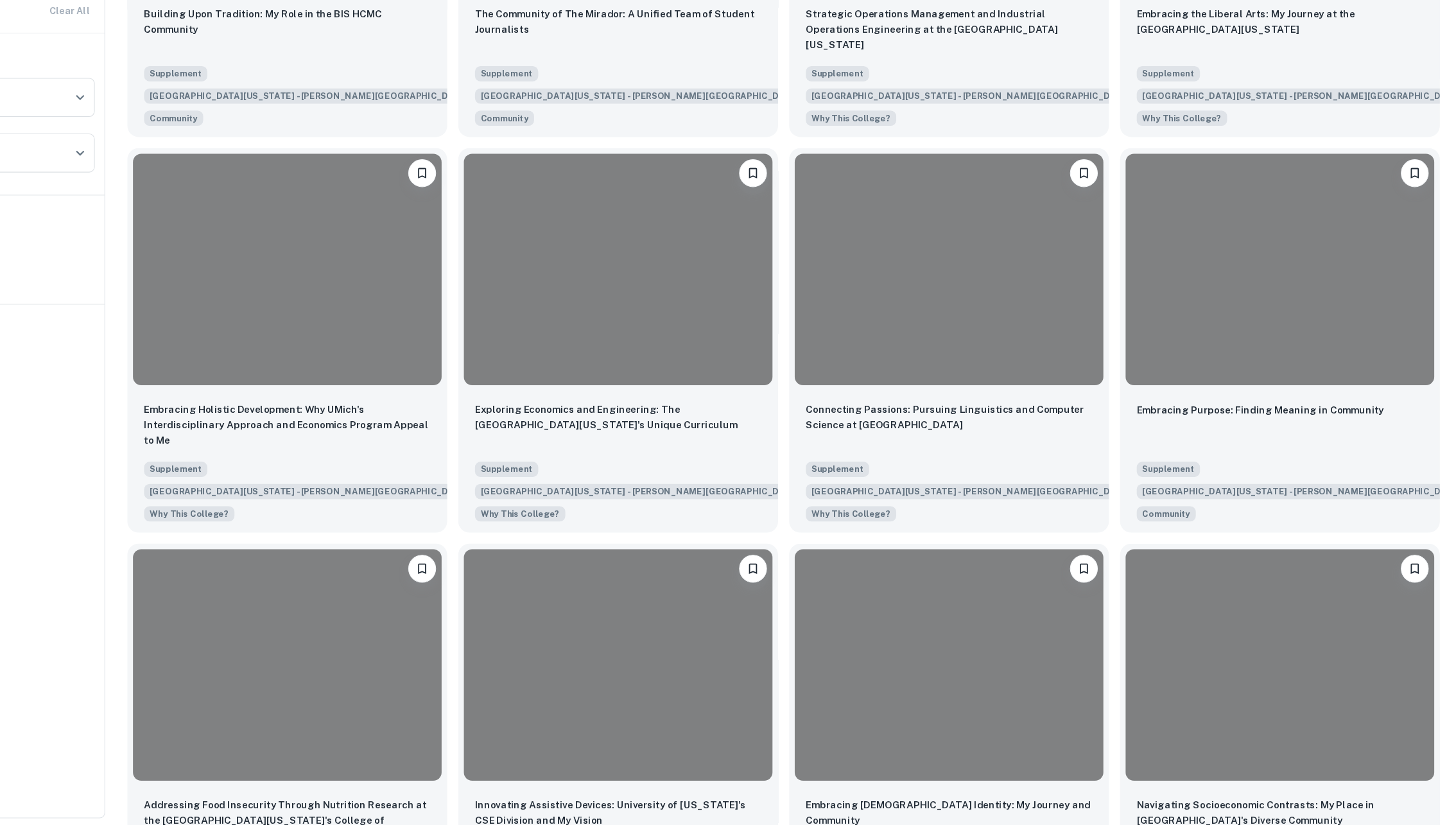
scroll to position [870, 0]
click at [1057, 272] on div at bounding box center [987, 309] width 285 height 214
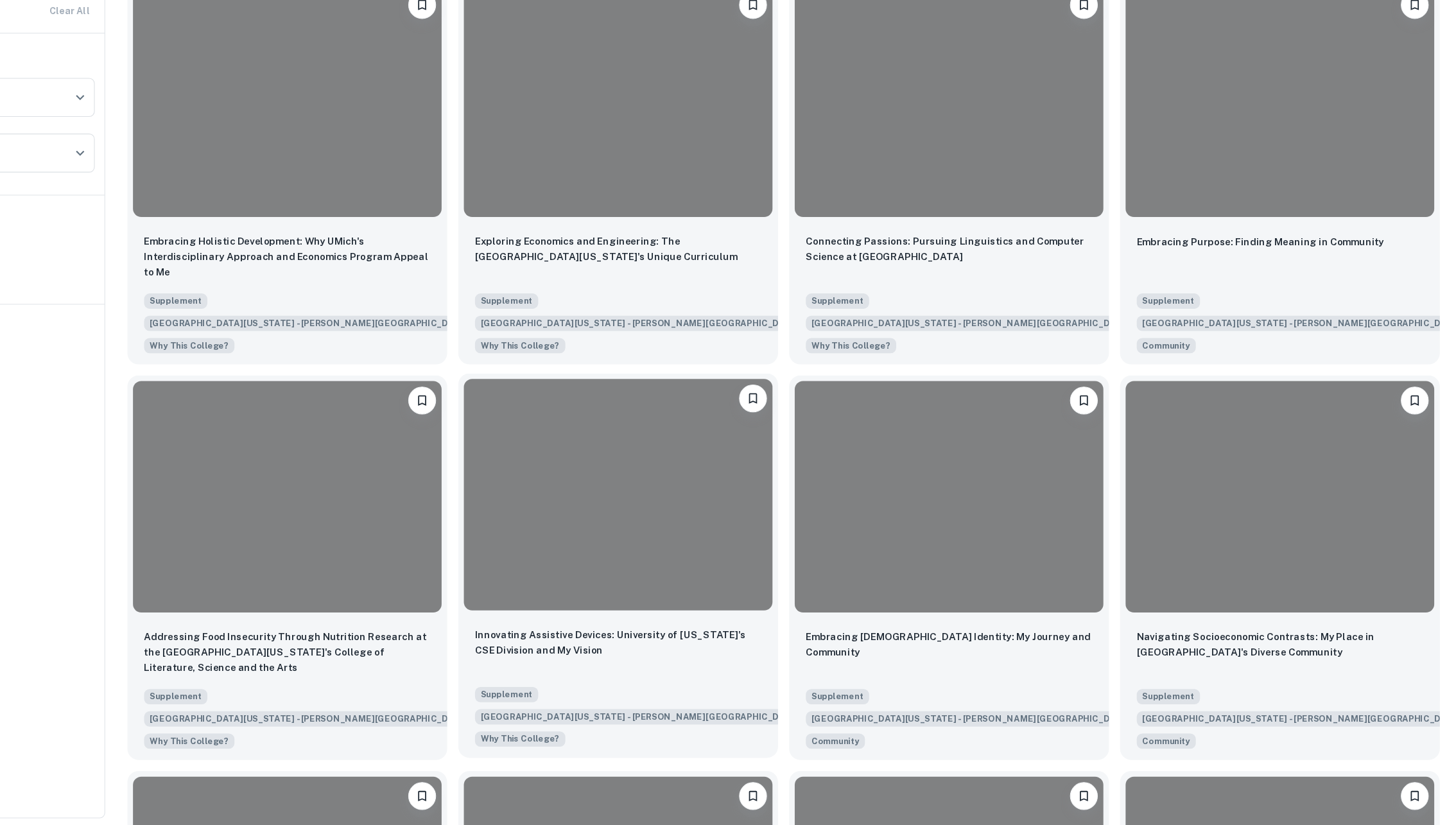
scroll to position [1094, 0]
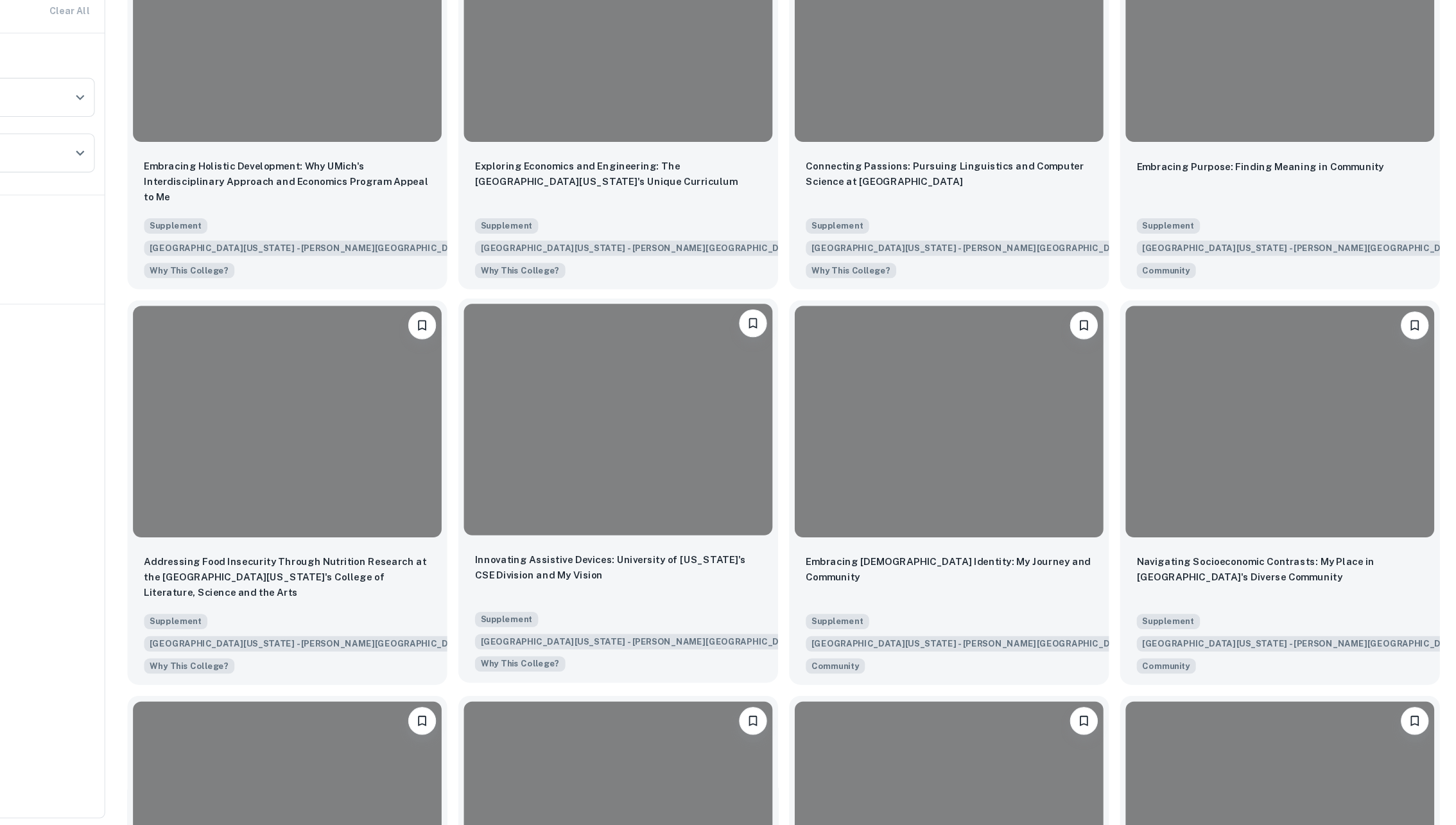
click at [660, 407] on div at bounding box center [681, 450] width 285 height 214
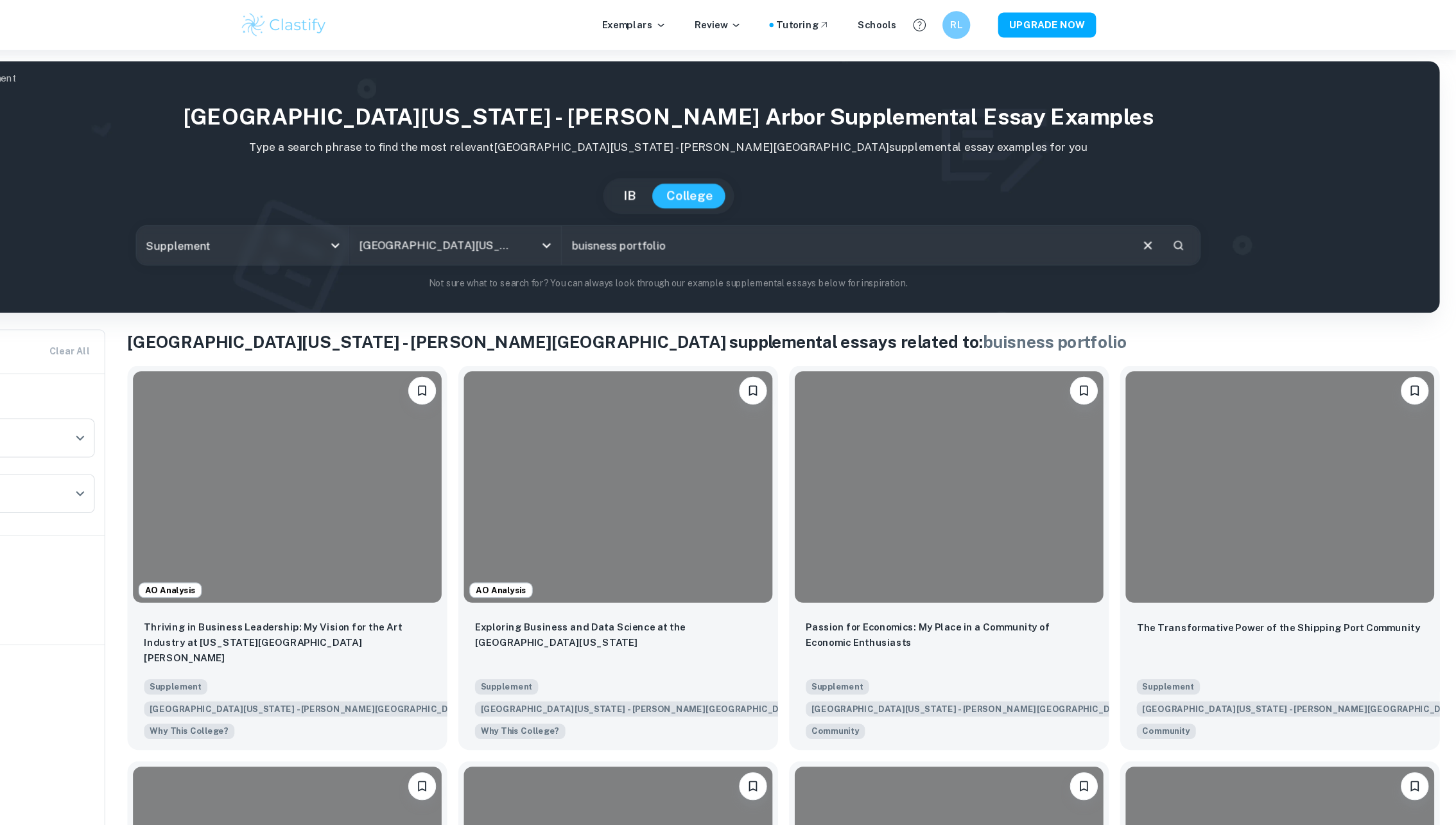
drag, startPoint x: 751, startPoint y: 229, endPoint x: 651, endPoint y: 191, distance: 107.0
click at [653, 192] on div "[GEOGRAPHIC_DATA][US_STATE] - [PERSON_NAME] Arbor Supplemental Essay Examples T…" at bounding box center [728, 181] width 1405 height 176
click at [635, 408] on div at bounding box center [681, 447] width 285 height 214
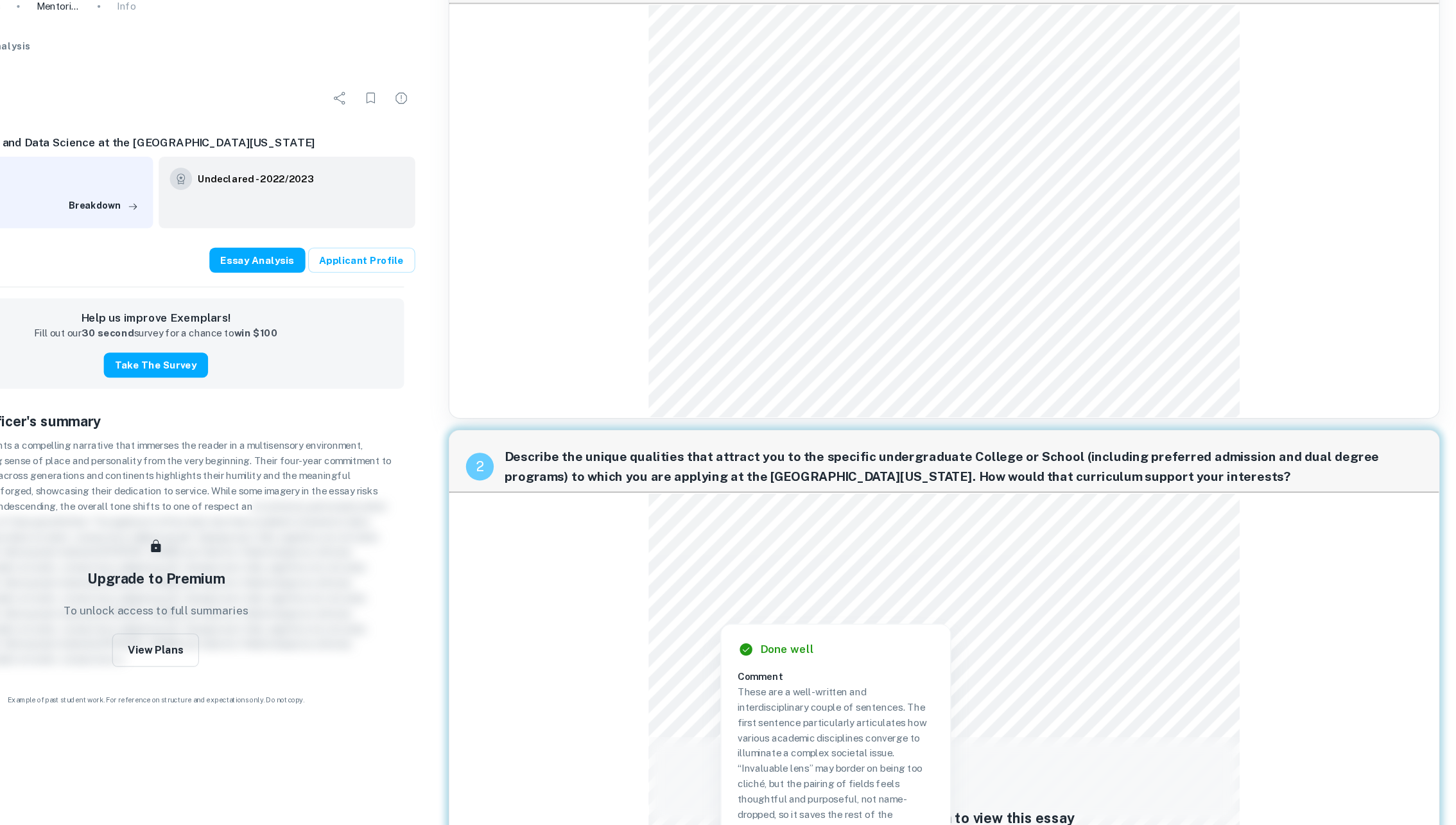
scroll to position [71, 0]
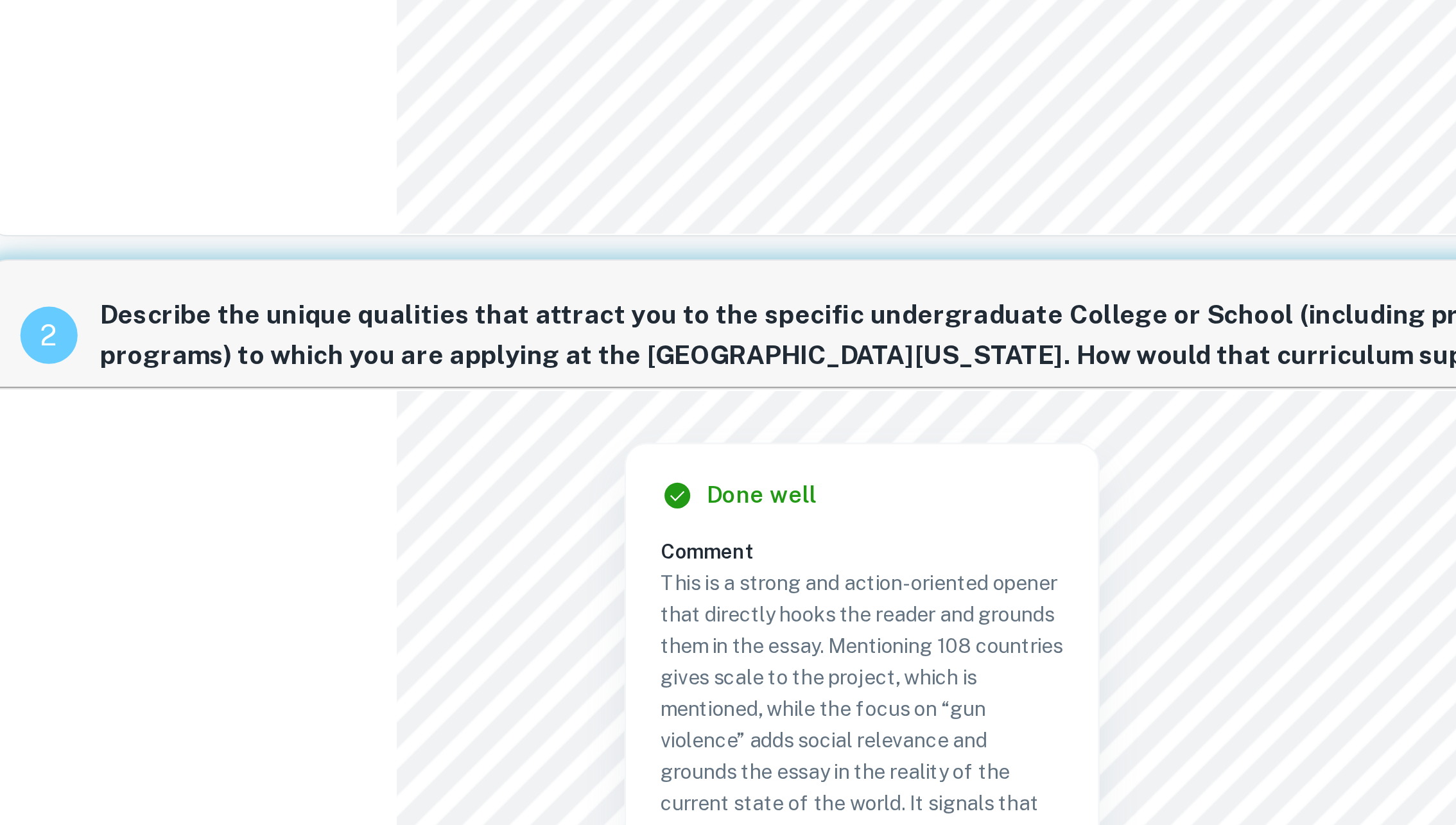
click at [783, 476] on span "Describe the unique qualities that attract you to the specific undergraduate Co…" at bounding box center [1001, 494] width 847 height 36
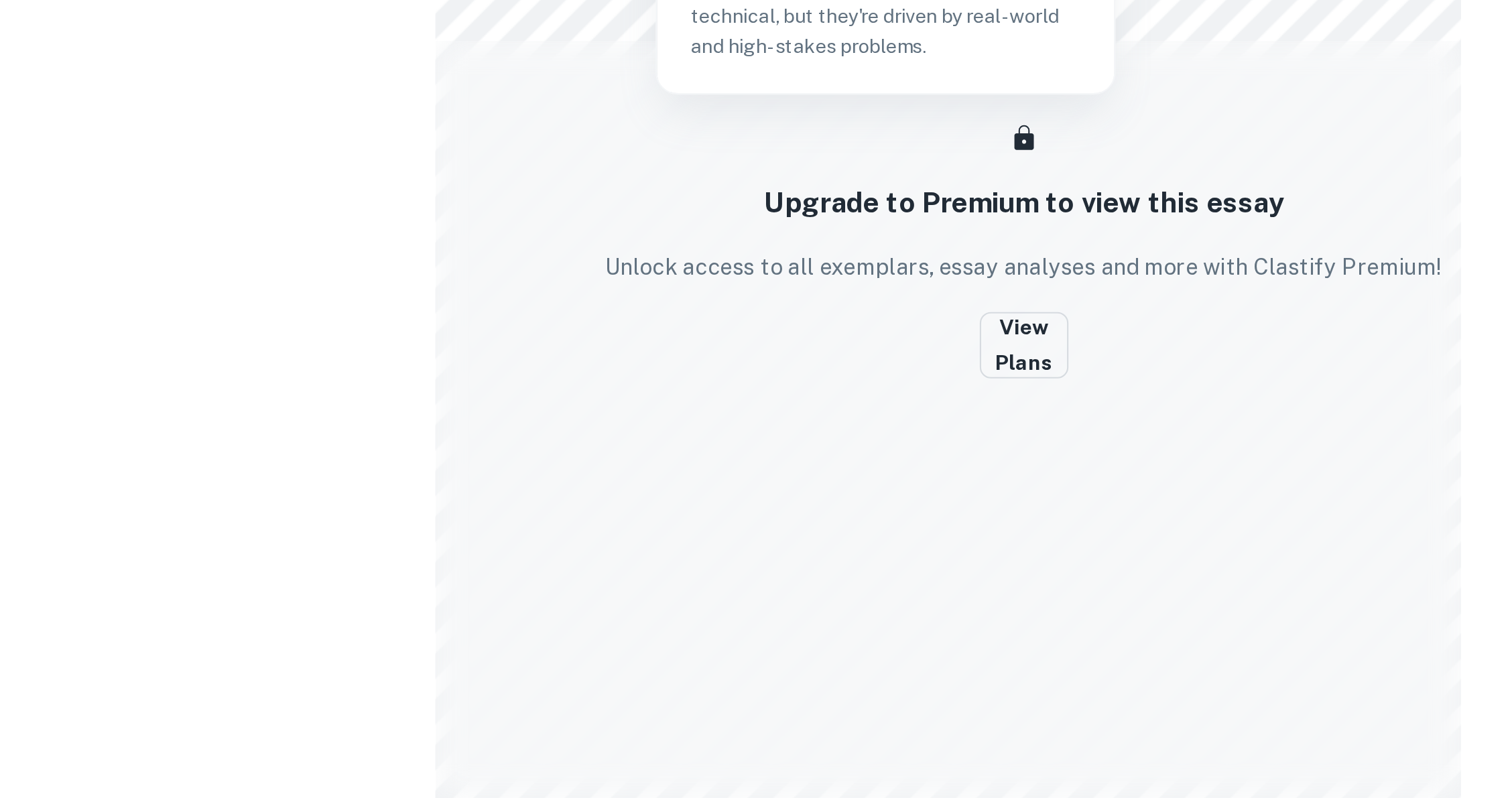
scroll to position [391, 0]
